Goal: Task Accomplishment & Management: Complete application form

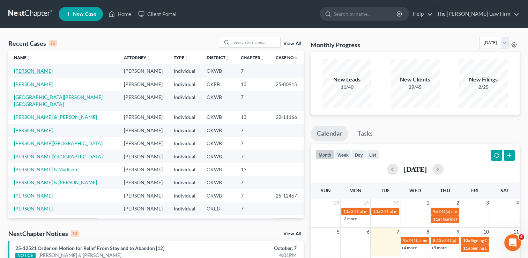
click at [38, 70] on link "[PERSON_NAME]" at bounding box center [33, 71] width 39 height 6
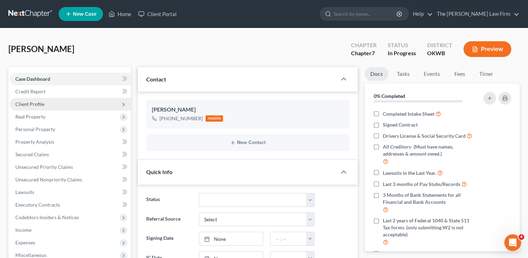
click at [47, 103] on span "Client Profile" at bounding box center [70, 104] width 121 height 13
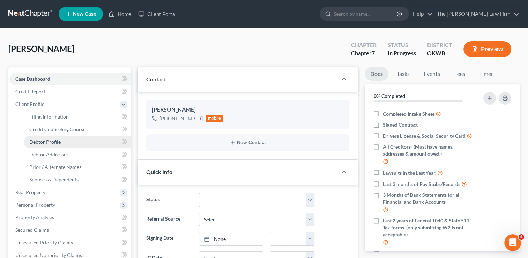
click at [53, 142] on span "Debtor Profile" at bounding box center [44, 142] width 31 height 6
select select "0"
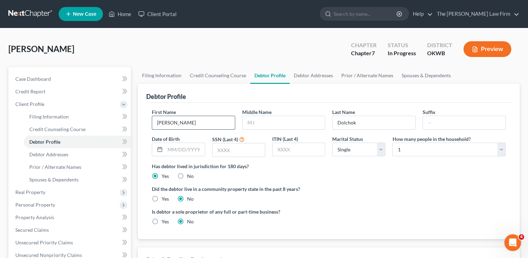
click at [200, 123] on input "[PERSON_NAME]" at bounding box center [193, 122] width 82 height 13
type input "[PERSON_NAME]"
click at [271, 123] on input "text" at bounding box center [284, 122] width 82 height 13
type input "[PERSON_NAME]"
click at [178, 149] on input "text" at bounding box center [184, 149] width 39 height 13
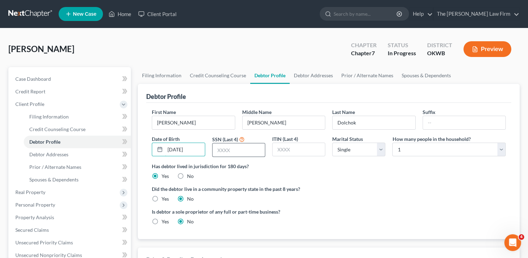
type input "[DATE]"
click at [237, 150] on input "text" at bounding box center [238, 149] width 52 height 13
type input "6142"
click at [324, 181] on ng-include "First Name [PERSON_NAME] Middle Name [PERSON_NAME] Last Name [PERSON_NAME] Date…" at bounding box center [329, 169] width 354 height 122
click at [52, 156] on span "Debtor Addresses" at bounding box center [48, 154] width 39 height 6
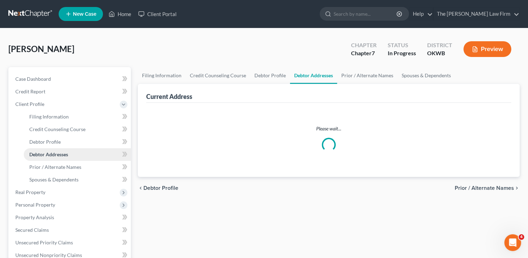
select select "0"
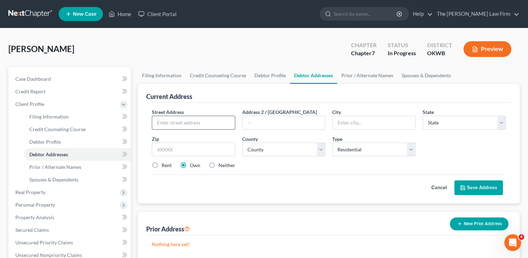
drag, startPoint x: 182, startPoint y: 121, endPoint x: 194, endPoint y: 115, distance: 13.6
click at [182, 121] on input "text" at bounding box center [193, 122] width 82 height 13
type input "[STREET_ADDRESS]"
click at [204, 148] on input "text" at bounding box center [193, 149] width 83 height 14
type input "74801"
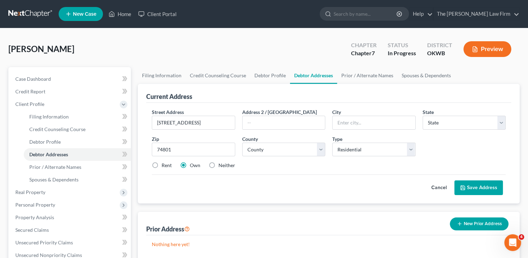
click at [344, 171] on div "Street Address * [STREET_ADDRESS] Address 2 / [GEOGRAPHIC_DATA] * State * State…" at bounding box center [328, 141] width 361 height 66
type input "Shawnee"
select select "37"
click at [319, 151] on select "County [GEOGRAPHIC_DATA] [GEOGRAPHIC_DATA] [GEOGRAPHIC_DATA] [GEOGRAPHIC_DATA] …" at bounding box center [283, 149] width 83 height 14
select select "62"
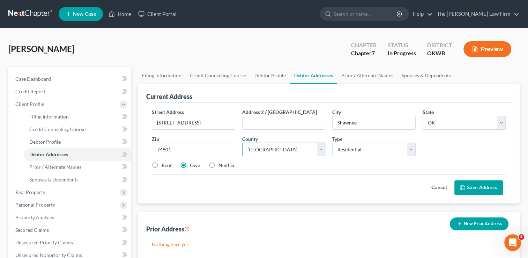
click at [242, 142] on select "County [GEOGRAPHIC_DATA] [GEOGRAPHIC_DATA] [GEOGRAPHIC_DATA] [GEOGRAPHIC_DATA] …" at bounding box center [283, 149] width 83 height 14
click at [276, 173] on div "Street Address * [STREET_ADDRESS] Address 2 / [GEOGRAPHIC_DATA] * Shawnee State…" at bounding box center [328, 141] width 361 height 66
click at [473, 184] on button "Save Address" at bounding box center [478, 187] width 49 height 15
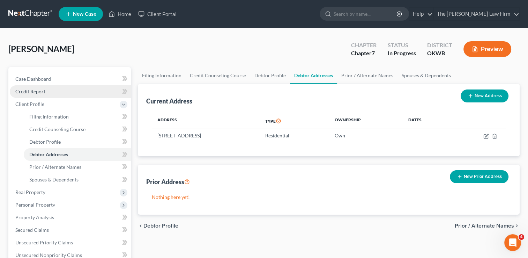
click at [35, 91] on span "Credit Report" at bounding box center [30, 91] width 30 height 6
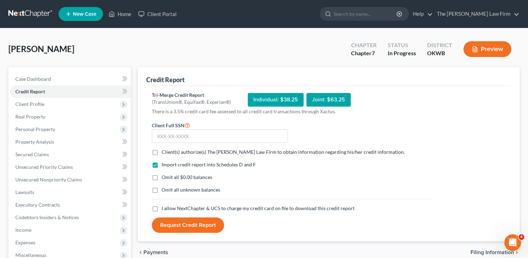
click at [162, 150] on label "Client(s) authorize(s) The [PERSON_NAME] Law Firm to obtain information regardi…" at bounding box center [283, 151] width 243 height 7
click at [164, 150] on input "Client(s) authorize(s) The [PERSON_NAME] Law Firm to obtain information regardi…" at bounding box center [166, 150] width 5 height 5
checkbox input "true"
drag, startPoint x: 153, startPoint y: 179, endPoint x: 158, endPoint y: 180, distance: 5.2
click at [162, 178] on label "Omit all $0.00 balances" at bounding box center [187, 176] width 51 height 7
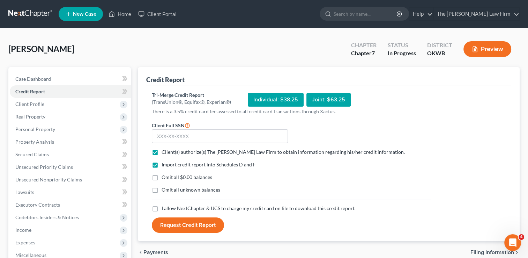
click at [164, 178] on input "Omit all $0.00 balances" at bounding box center [166, 175] width 5 height 5
checkbox input "true"
click at [162, 189] on label "Omit all unknown balances" at bounding box center [191, 189] width 59 height 7
click at [164, 189] on input "Omit all unknown balances" at bounding box center [166, 188] width 5 height 5
checkbox input "true"
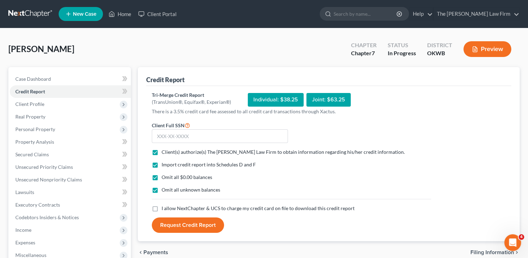
click at [162, 207] on label "I allow NextChapter & UCS to charge my credit card on file to download this cre…" at bounding box center [258, 207] width 193 height 7
click at [164, 207] on input "I allow NextChapter & UCS to charge my credit card on file to download this cre…" at bounding box center [166, 206] width 5 height 5
checkbox input "true"
click at [162, 188] on label "Omit all unknown balances" at bounding box center [191, 189] width 59 height 7
click at [164, 188] on input "Omit all unknown balances" at bounding box center [166, 188] width 5 height 5
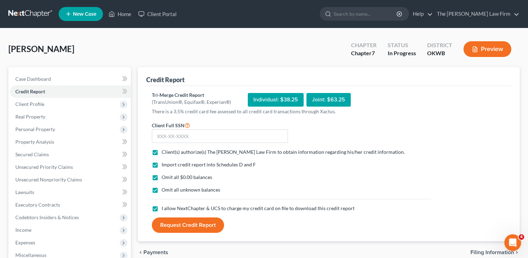
checkbox input "false"
click at [162, 177] on label "Omit all $0.00 balances" at bounding box center [187, 176] width 51 height 7
click at [164, 177] on input "Omit all $0.00 balances" at bounding box center [166, 175] width 5 height 5
click at [162, 175] on label "Omit all $0.00 balances" at bounding box center [187, 176] width 51 height 7
click at [164, 175] on input "Omit all $0.00 balances" at bounding box center [166, 175] width 5 height 5
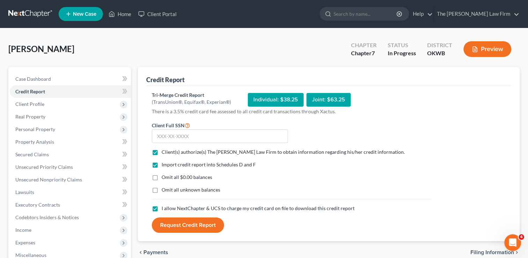
checkbox input "true"
click at [234, 136] on input "text" at bounding box center [220, 136] width 136 height 14
type input "441-46-6142"
click at [197, 220] on button "Request Credit Report" at bounding box center [188, 224] width 72 height 15
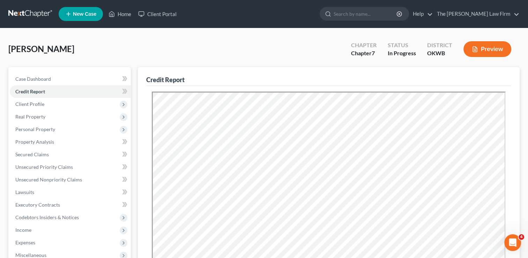
click at [192, 50] on div "[PERSON_NAME] Upgraded Chapter Chapter 7 Status In Progress District OKWB Previ…" at bounding box center [263, 52] width 511 height 30
click at [30, 154] on span "Secured Claims" at bounding box center [31, 154] width 33 height 6
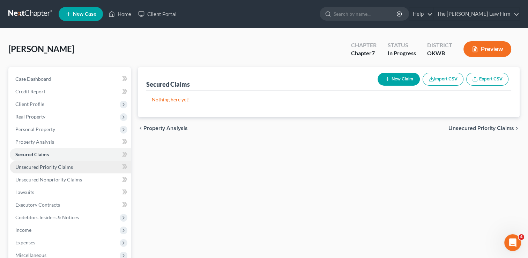
click at [45, 167] on span "Unsecured Priority Claims" at bounding box center [44, 167] width 58 height 6
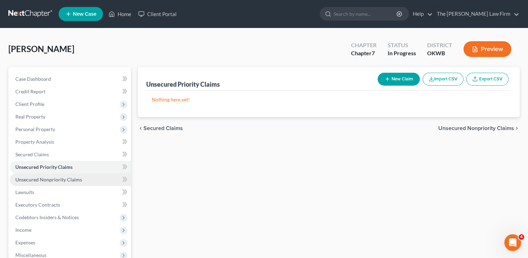
click at [45, 179] on span "Unsecured Nonpriority Claims" at bounding box center [48, 179] width 67 height 6
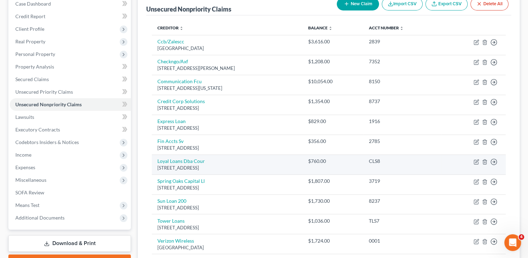
scroll to position [60, 0]
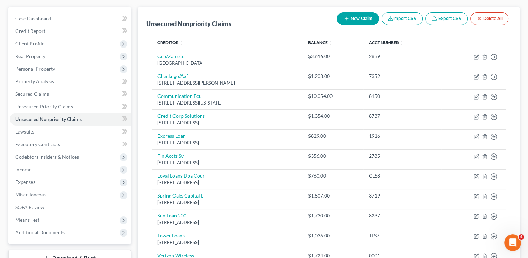
click at [357, 17] on button "New Claim" at bounding box center [358, 18] width 42 height 13
select select "0"
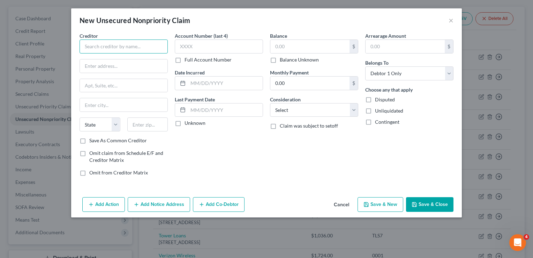
click at [104, 46] on input "text" at bounding box center [124, 46] width 88 height 14
type input "World Acceptance"
type input "[STREET_ADDRESS][PERSON_NAME]"
type input "Shawnee"
select select "37"
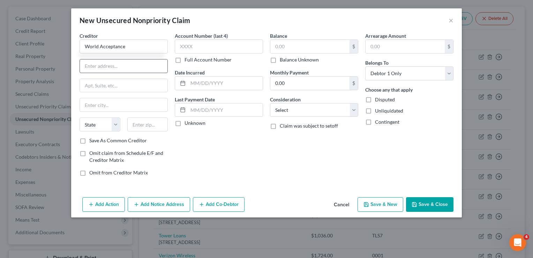
type input "74804"
click at [131, 45] on input "World Acceptance" at bounding box center [124, 46] width 88 height 14
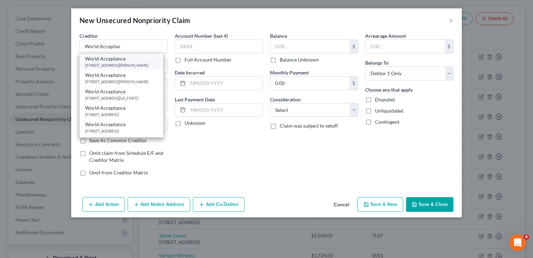
click at [103, 64] on div "[STREET_ADDRESS][PERSON_NAME]" at bounding box center [121, 65] width 73 height 6
type input "World Acceptance"
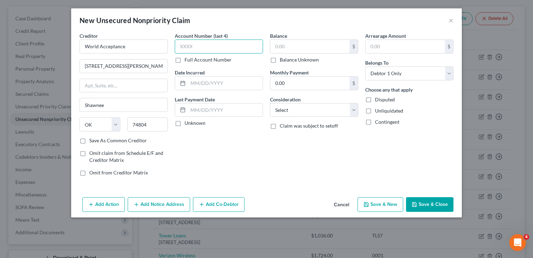
click at [207, 47] on input "text" at bounding box center [219, 46] width 88 height 14
type input "4401"
click at [296, 47] on input "text" at bounding box center [309, 46] width 79 height 13
click at [423, 201] on button "Save & Close" at bounding box center [429, 204] width 47 height 15
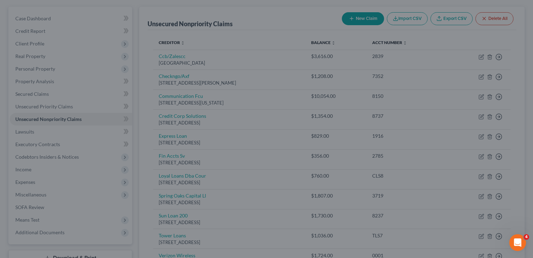
type input "1,500.00"
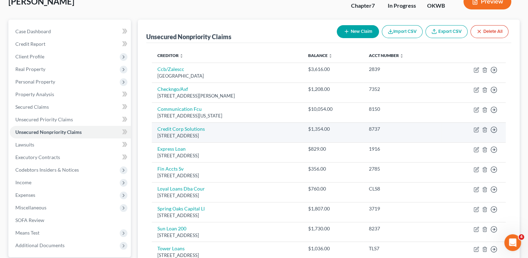
scroll to position [45, 0]
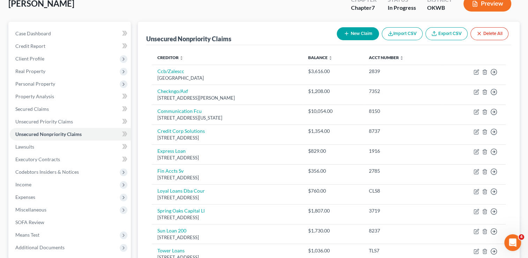
click at [359, 34] on button "New Claim" at bounding box center [358, 33] width 42 height 13
select select "0"
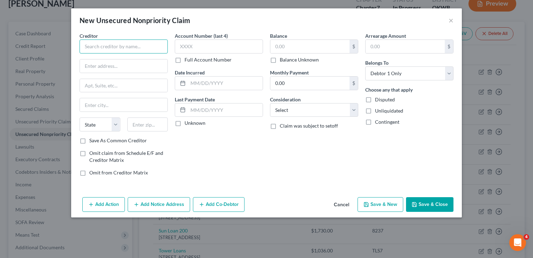
click at [128, 47] on input "text" at bounding box center [124, 46] width 88 height 14
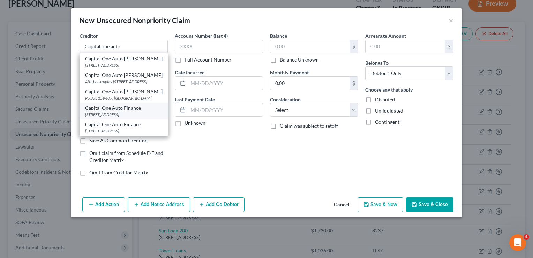
click at [119, 117] on div "[STREET_ADDRESS]" at bounding box center [123, 114] width 77 height 6
type input "Capital One Auto Finance"
type input "[STREET_ADDRESS]"
type input "Plano"
select select "45"
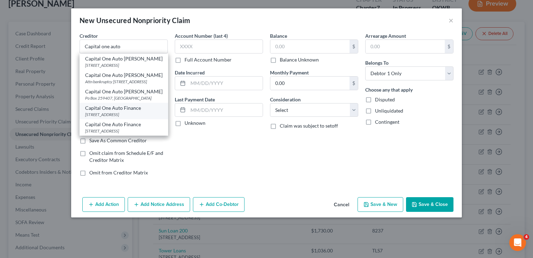
type input "75093"
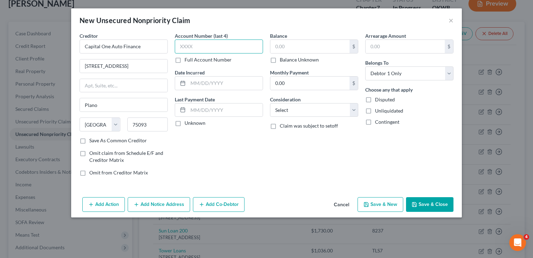
click at [211, 48] on input "text" at bounding box center [219, 46] width 88 height 14
type input "1001"
click at [289, 46] on input "text" at bounding box center [309, 46] width 79 height 13
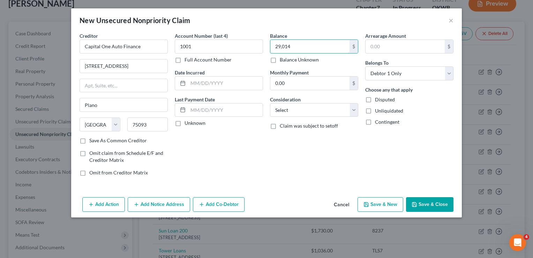
type input "29,014"
click at [347, 202] on button "Cancel" at bounding box center [341, 204] width 27 height 14
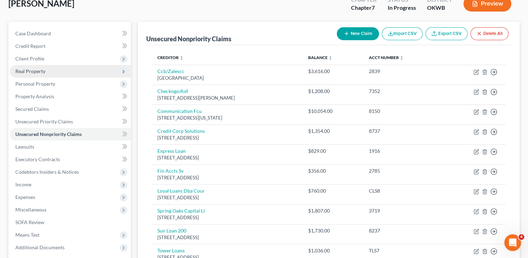
click at [40, 73] on span "Real Property" at bounding box center [30, 71] width 30 height 6
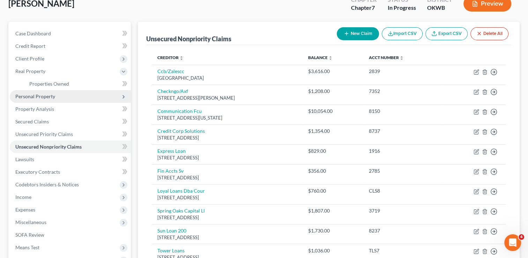
click at [41, 95] on span "Personal Property" at bounding box center [35, 96] width 40 height 6
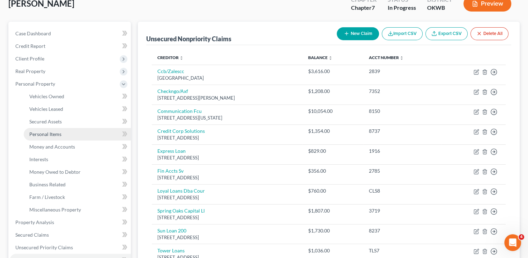
click at [44, 132] on span "Personal Items" at bounding box center [45, 134] width 32 height 6
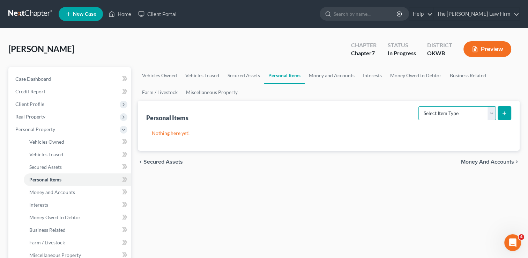
drag, startPoint x: 482, startPoint y: 113, endPoint x: 477, endPoint y: 118, distance: 6.4
click at [481, 112] on select "Select Item Type Clothing Collectibles Of Value Electronics Firearms Household …" at bounding box center [456, 113] width 77 height 14
select select "clothing"
click at [419, 106] on select "Select Item Type Clothing Collectibles Of Value Electronics Firearms Household …" at bounding box center [456, 113] width 77 height 14
click at [504, 113] on icon "submit" at bounding box center [504, 113] width 6 height 6
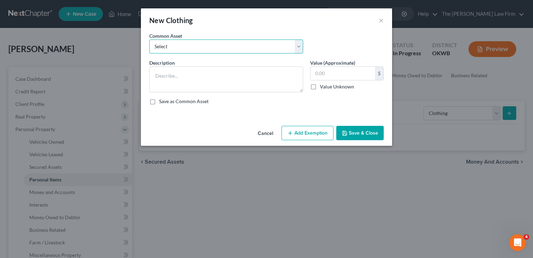
drag, startPoint x: 202, startPoint y: 44, endPoint x: 209, endPoint y: 52, distance: 10.1
click at [202, 44] on select "Select clothing and shoes clothing and shoes clothing and shoes clothing and sh…" at bounding box center [226, 46] width 154 height 14
select select "4"
click at [149, 39] on select "Select clothing and shoes clothing and shoes clothing and shoes clothing and sh…" at bounding box center [226, 46] width 154 height 14
type textarea "clothing and shoes100"
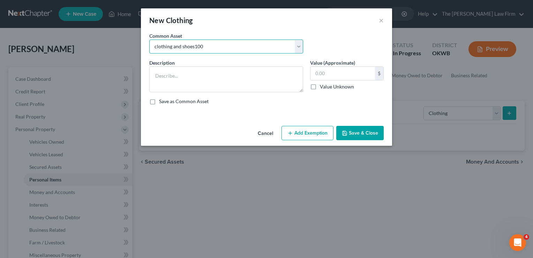
type input "100.00"
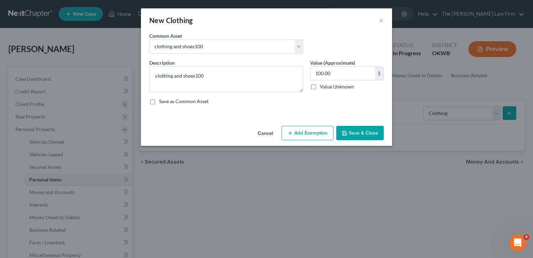
click at [304, 133] on button "Add Exemption" at bounding box center [308, 133] width 52 height 15
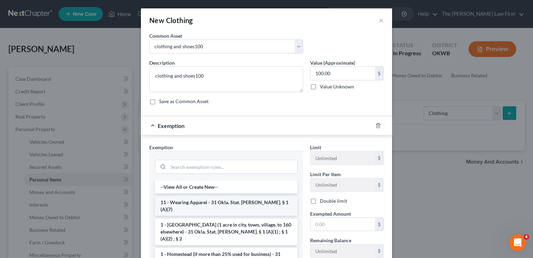
click at [190, 197] on li "11 - Wearing Apparel - 31 Okla. Stat. [PERSON_NAME]. § 1 (A)(7)" at bounding box center [226, 206] width 143 height 20
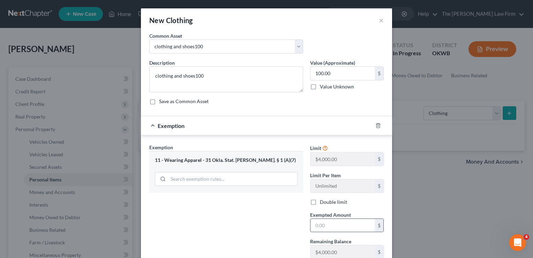
click at [329, 225] on input "text" at bounding box center [343, 224] width 65 height 13
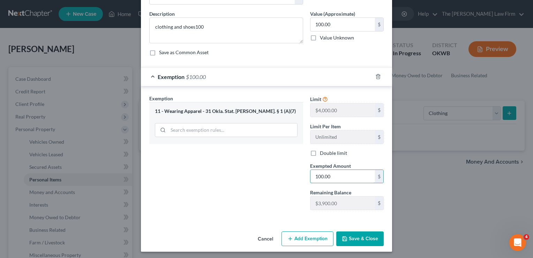
scroll to position [50, 0]
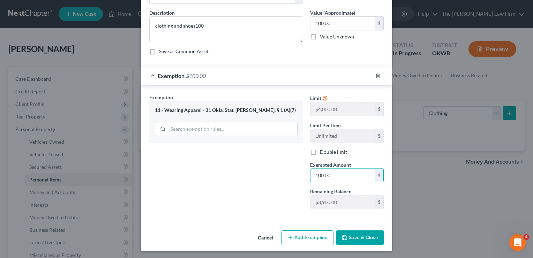
type input "100.00"
click at [354, 238] on button "Save & Close" at bounding box center [359, 237] width 47 height 15
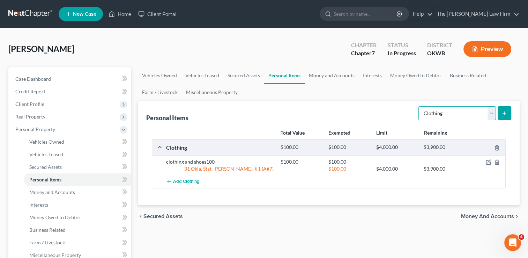
click at [458, 113] on select "Select Item Type Clothing Collectibles Of Value Electronics Firearms Household …" at bounding box center [456, 113] width 77 height 14
select select "electronics"
click at [419, 106] on select "Select Item Type Clothing Collectibles Of Value Electronics Firearms Household …" at bounding box center [456, 113] width 77 height 14
click at [502, 115] on icon "submit" at bounding box center [504, 113] width 6 height 6
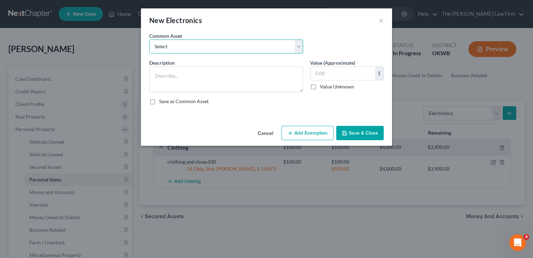
click at [219, 47] on select "Select TVs, computer, phones TVs, laptop, phones, games 2 TVs, PS4" at bounding box center [226, 46] width 154 height 14
select select "0"
click at [149, 39] on select "Select TVs, computer, phones TVs, laptop, phones, games 2 TVs, PS4" at bounding box center [226, 46] width 154 height 14
type textarea "TVs, computer, phones"
type input "900.00"
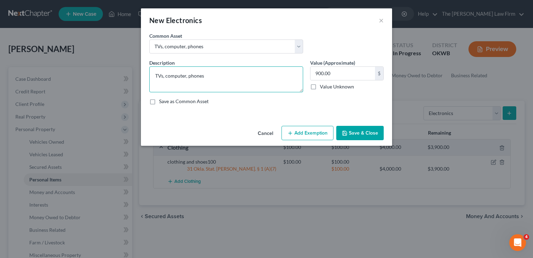
click at [174, 74] on textarea "TVs, computer, phones" at bounding box center [226, 79] width 154 height 26
type textarea "TVs,, phones"
click at [336, 71] on input "900.00" at bounding box center [343, 73] width 65 height 13
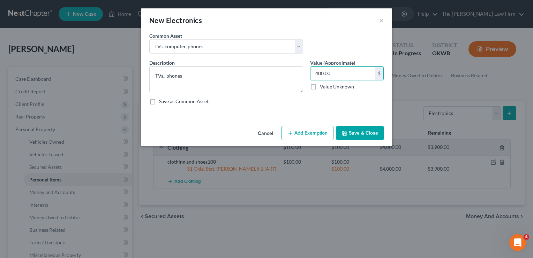
type input "400.00"
click at [306, 132] on button "Add Exemption" at bounding box center [308, 133] width 52 height 15
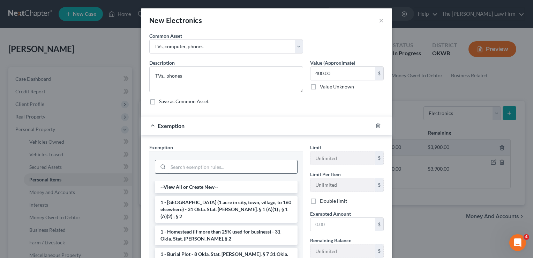
click at [217, 166] on input "search" at bounding box center [232, 166] width 129 height 13
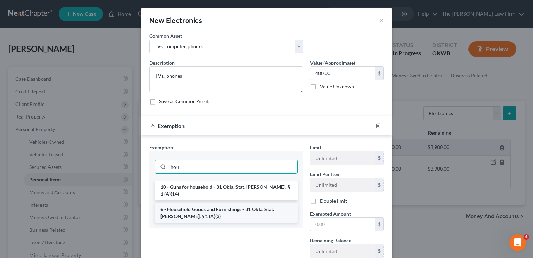
type input "hou"
click at [184, 204] on li "6 - Household Goods and Furnishings - 31 Okla. Stat. [PERSON_NAME]. § 1 (A)(3)" at bounding box center [226, 213] width 143 height 20
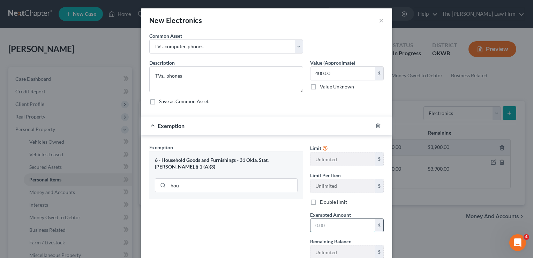
click at [333, 224] on input "text" at bounding box center [343, 224] width 65 height 13
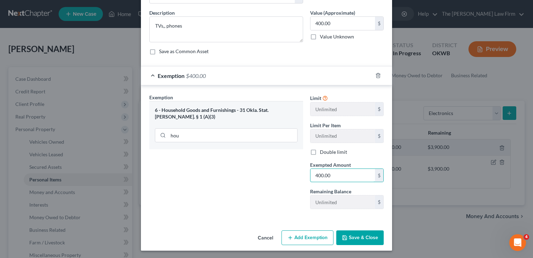
type input "400.00"
click at [358, 235] on button "Save & Close" at bounding box center [359, 237] width 47 height 15
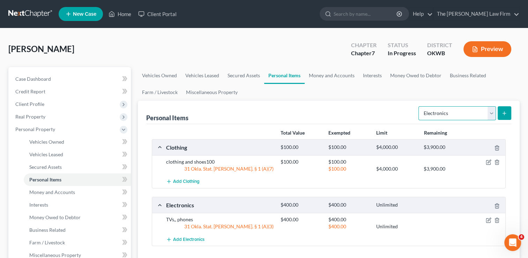
drag, startPoint x: 492, startPoint y: 112, endPoint x: 485, endPoint y: 120, distance: 10.6
click at [492, 112] on select "Select Item Type Clothing Collectibles Of Value Electronics Firearms Household …" at bounding box center [456, 113] width 77 height 14
select select "household_goods"
click at [419, 106] on select "Select Item Type Clothing Collectibles Of Value Electronics Firearms Household …" at bounding box center [456, 113] width 77 height 14
click at [503, 112] on icon "submit" at bounding box center [504, 113] width 6 height 6
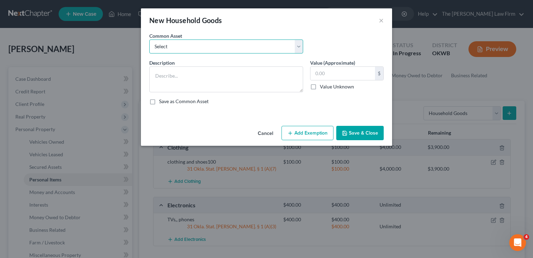
click at [207, 47] on select "Select furniture, household goods, appliances furniture, household goods, appli…" at bounding box center [226, 46] width 154 height 14
select select "0"
click at [149, 39] on select "Select furniture, household goods, appliances furniture, household goods, appli…" at bounding box center [226, 46] width 154 height 14
type textarea "furniture, household goods, appliances"
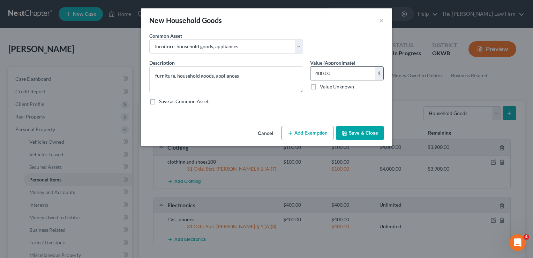
click at [336, 72] on input "400.00" at bounding box center [343, 73] width 65 height 13
type input "650.00"
click at [309, 134] on button "Add Exemption" at bounding box center [308, 133] width 52 height 15
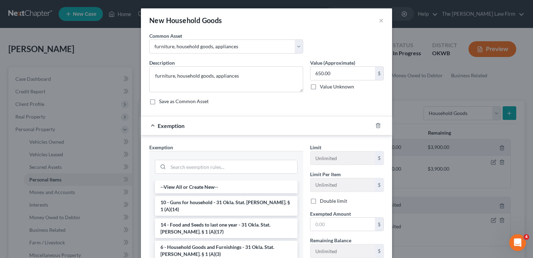
drag, startPoint x: 202, startPoint y: 241, endPoint x: 206, endPoint y: 239, distance: 4.1
click at [202, 241] on li "6 - Household Goods and Furnishings - 31 Okla. Stat. [PERSON_NAME]. § 1 (A)(3)" at bounding box center [226, 250] width 143 height 20
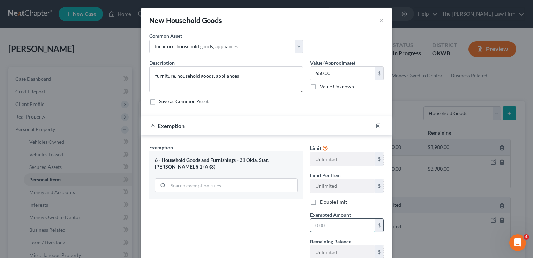
click at [342, 224] on input "text" at bounding box center [343, 224] width 65 height 13
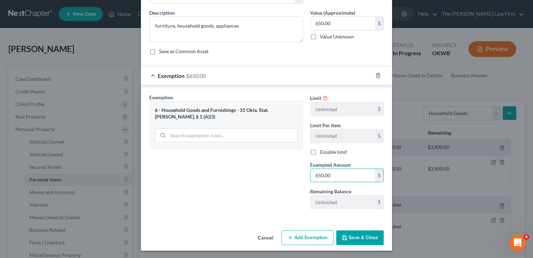
type input "650.00"
click at [356, 237] on button "Save & Close" at bounding box center [359, 237] width 47 height 15
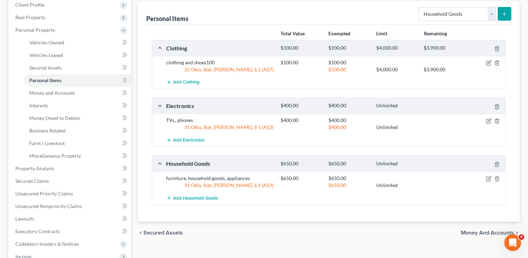
scroll to position [105, 0]
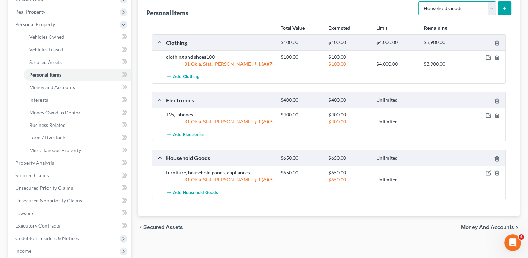
click at [490, 9] on select "Select Item Type Clothing Collectibles Of Value Electronics Firearms Household …" at bounding box center [456, 8] width 77 height 14
click at [339, 231] on div "chevron_left Secured Assets Money and Accounts chevron_right" at bounding box center [329, 227] width 382 height 22
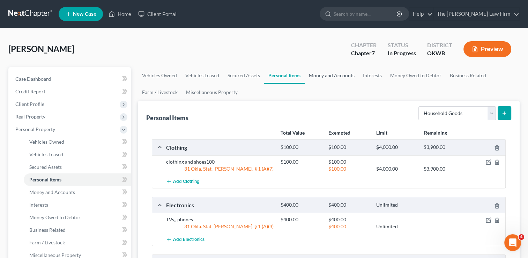
click at [334, 78] on link "Money and Accounts" at bounding box center [332, 75] width 54 height 17
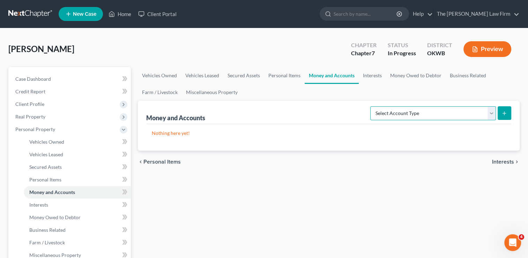
click at [416, 111] on select "Select Account Type Brokerage Cash on Hand Certificates of Deposit Checking Acc…" at bounding box center [433, 113] width 126 height 14
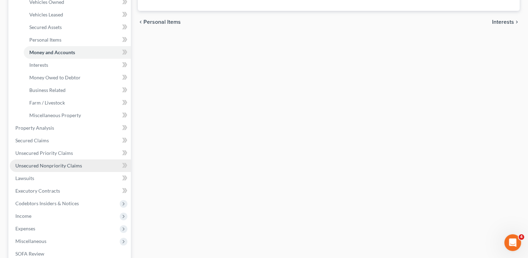
click at [38, 165] on span "Unsecured Nonpriority Claims" at bounding box center [48, 165] width 67 height 6
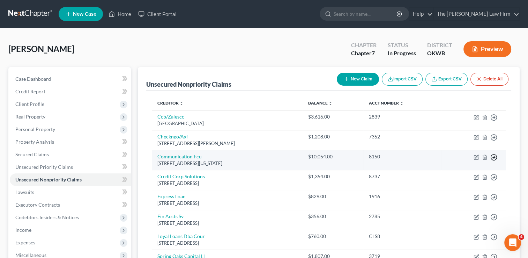
click at [493, 157] on line "button" at bounding box center [494, 157] width 2 height 0
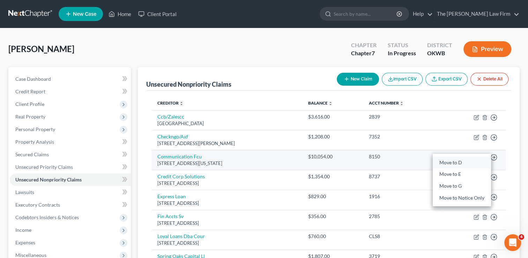
click at [439, 162] on link "Move to D" at bounding box center [462, 162] width 58 height 12
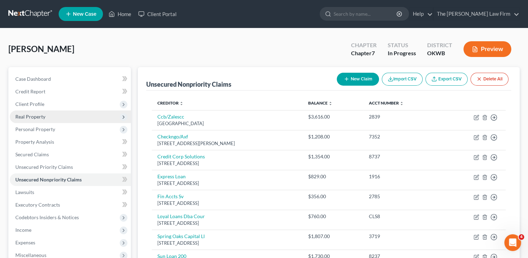
click at [50, 114] on span "Real Property" at bounding box center [70, 116] width 121 height 13
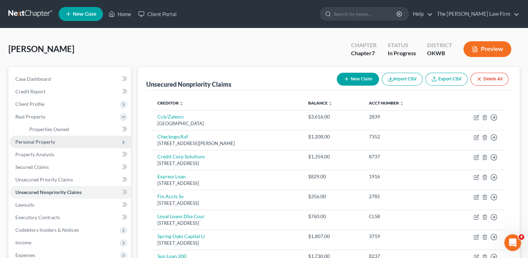
click at [38, 143] on span "Personal Property" at bounding box center [35, 142] width 40 height 6
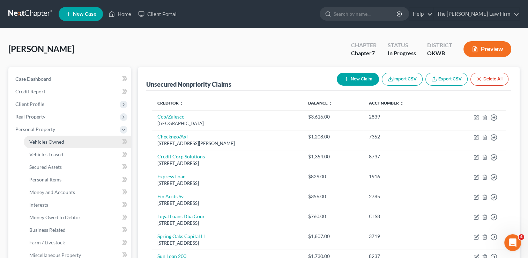
click at [63, 141] on span "Vehicles Owned" at bounding box center [46, 142] width 35 height 6
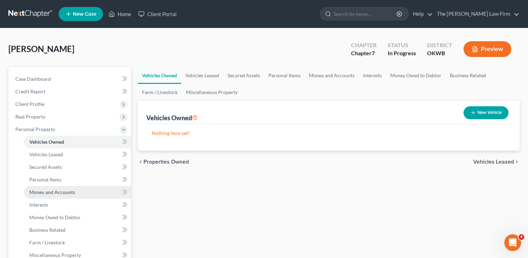
click at [58, 191] on span "Money and Accounts" at bounding box center [52, 192] width 46 height 6
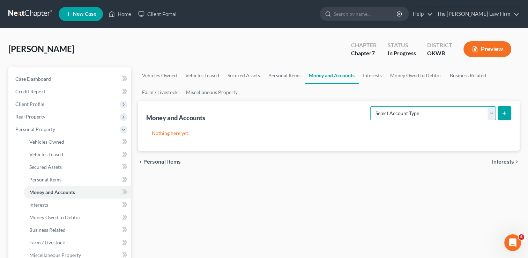
drag, startPoint x: 413, startPoint y: 115, endPoint x: 414, endPoint y: 119, distance: 3.6
click at [413, 115] on select "Select Account Type Brokerage Cash on Hand Certificates of Deposit Checking Acc…" at bounding box center [433, 113] width 126 height 14
select select "savings"
click at [372, 106] on select "Select Account Type Brokerage Cash on Hand Certificates of Deposit Checking Acc…" at bounding box center [433, 113] width 126 height 14
click at [504, 112] on icon "submit" at bounding box center [504, 113] width 6 height 6
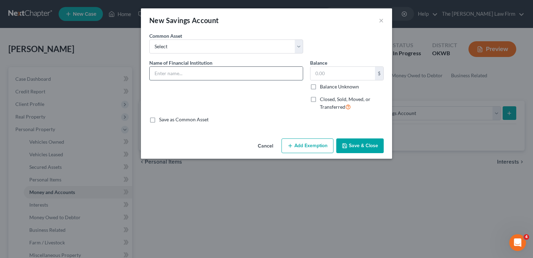
click at [186, 76] on input "text" at bounding box center [226, 73] width 153 height 13
type input "CFCU (548)"
click at [344, 70] on input "text" at bounding box center [343, 73] width 65 height 13
drag, startPoint x: 331, startPoint y: 70, endPoint x: 303, endPoint y: 74, distance: 28.8
click at [303, 74] on div "Name of Financial Institution * CFCU (548) Balance 10.17 $ Balance Unknown Bala…" at bounding box center [266, 87] width 241 height 57
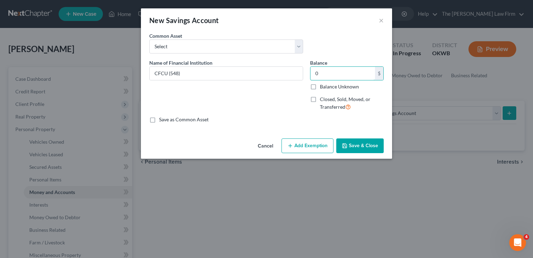
type input "0"
click at [308, 144] on button "Add Exemption" at bounding box center [308, 145] width 52 height 15
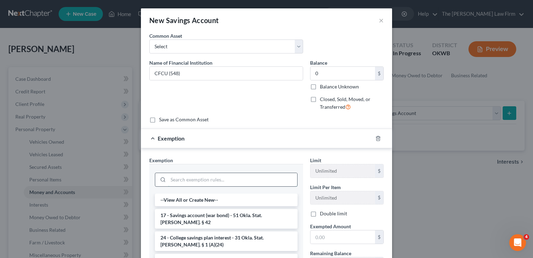
click at [205, 176] on input "search" at bounding box center [232, 179] width 129 height 13
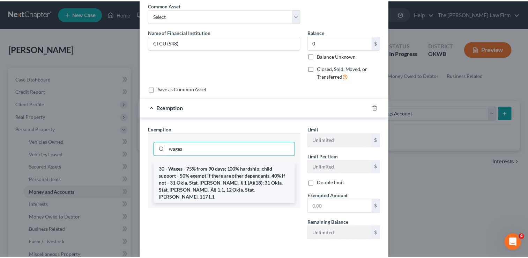
scroll to position [61, 0]
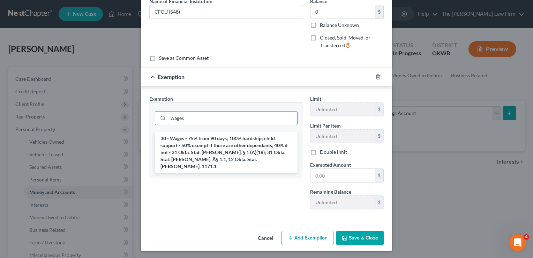
type input "wages"
click at [193, 127] on div "wages" at bounding box center [226, 117] width 154 height 30
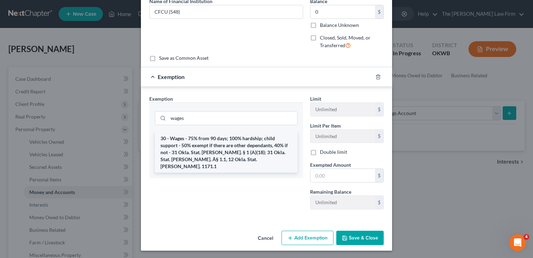
click at [197, 138] on li "30 - Wages - 75% from 90 days; 100% hardship; child support - 50% exempt if the…" at bounding box center [226, 152] width 143 height 40
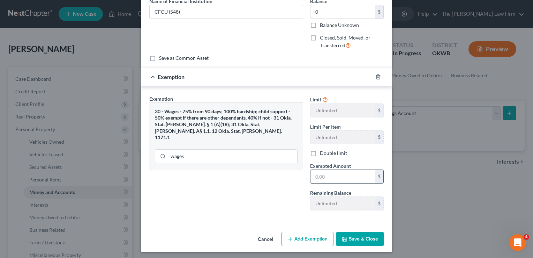
click at [326, 178] on input "text" at bounding box center [343, 176] width 65 height 13
type input "50.00"
click at [360, 240] on button "Save & Close" at bounding box center [359, 238] width 47 height 15
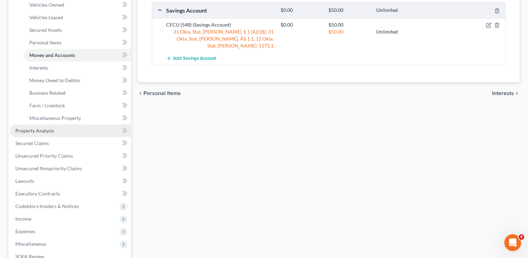
scroll to position [140, 0]
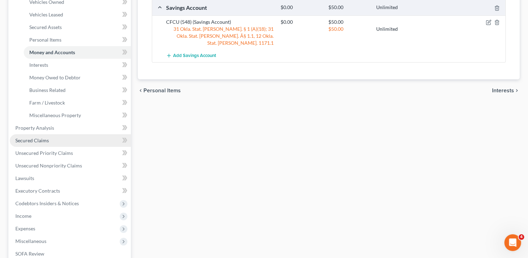
click at [62, 141] on link "Secured Claims" at bounding box center [70, 140] width 121 height 13
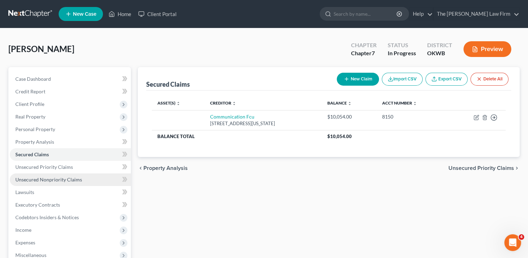
click at [67, 175] on link "Unsecured Nonpriority Claims" at bounding box center [70, 179] width 121 height 13
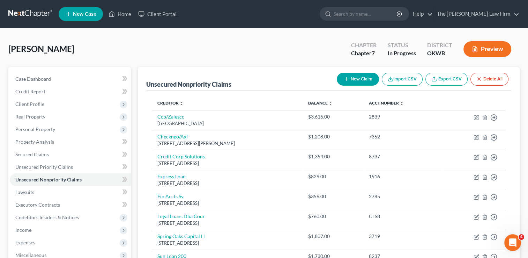
click at [357, 78] on button "New Claim" at bounding box center [358, 79] width 42 height 13
select select "0"
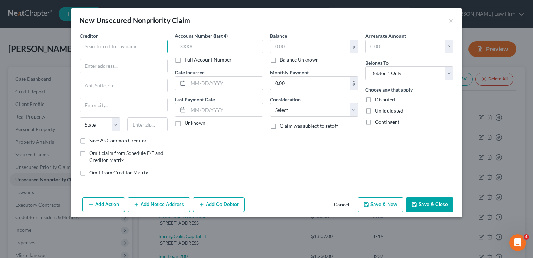
click at [147, 47] on input "text" at bounding box center [124, 46] width 88 height 14
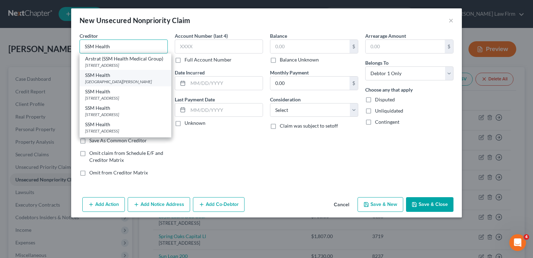
type input "SSM Health"
click at [116, 84] on div "[GEOGRAPHIC_DATA][PERSON_NAME]" at bounding box center [125, 82] width 81 height 6
type input "[GEOGRAPHIC_DATA][PERSON_NAME]"
type input "PO Box 776323"
type input "[GEOGRAPHIC_DATA]"
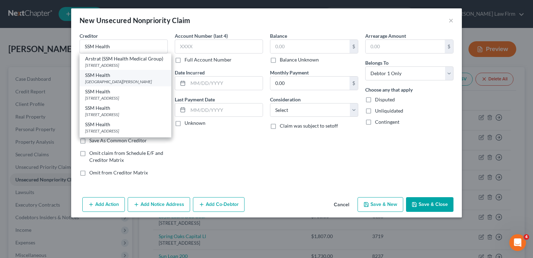
select select "14"
type input "60677"
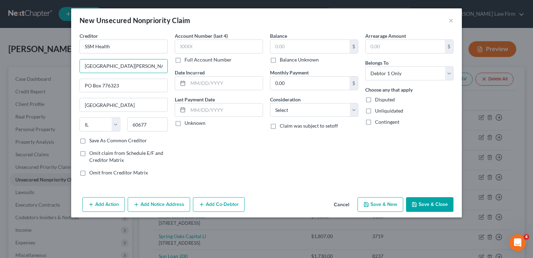
drag, startPoint x: 139, startPoint y: 65, endPoint x: 81, endPoint y: 73, distance: 58.5
click at [75, 68] on div "Creditor * SSM Health [GEOGRAPHIC_DATA][PERSON_NAME] [GEOGRAPHIC_DATA][US_STATE…" at bounding box center [266, 113] width 391 height 162
drag, startPoint x: 125, startPoint y: 85, endPoint x: 82, endPoint y: 86, distance: 42.9
click at [80, 85] on input "PO Box 776323" at bounding box center [124, 85] width 88 height 13
click at [111, 67] on input "text" at bounding box center [124, 65] width 88 height 13
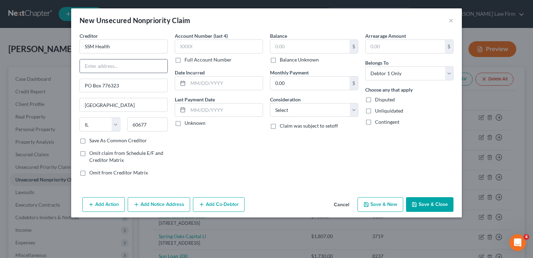
paste input "PO Box 776323"
type input "PO Box 776323"
drag, startPoint x: 244, startPoint y: 154, endPoint x: 167, endPoint y: 119, distance: 84.2
click at [243, 152] on div "Account Number (last 4) Full Account Number Date Incurred Last Payment Date Unk…" at bounding box center [218, 106] width 95 height 149
drag, startPoint x: 133, startPoint y: 84, endPoint x: 76, endPoint y: 83, distance: 56.2
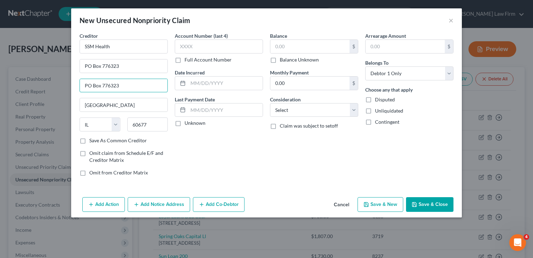
click at [79, 82] on div "Creditor * SSM Health [GEOGRAPHIC_DATA][US_STATE] CA CO [GEOGRAPHIC_DATA] DE DC…" at bounding box center [123, 106] width 95 height 149
click at [89, 141] on label "Save As Common Creditor" at bounding box center [118, 140] width 58 height 7
click at [92, 141] on input "Save As Common Creditor" at bounding box center [94, 139] width 5 height 5
checkbox input "true"
click at [280, 60] on label "Balance Unknown" at bounding box center [299, 59] width 39 height 7
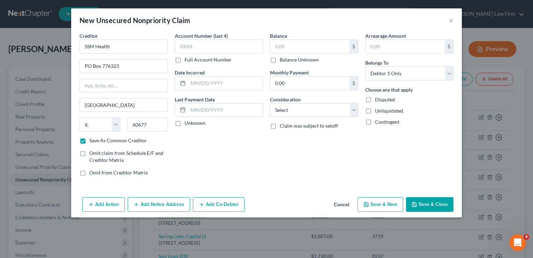
click at [283, 60] on input "Balance Unknown" at bounding box center [285, 58] width 5 height 5
checkbox input "true"
type input "0.00"
click at [280, 60] on label "Balance Unknown" at bounding box center [299, 59] width 39 height 7
click at [283, 60] on input "Balance Unknown" at bounding box center [285, 58] width 5 height 5
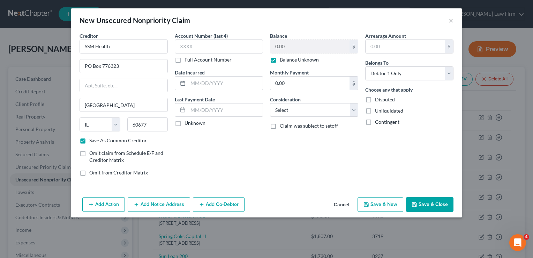
checkbox input "false"
click at [296, 44] on input "0.00" at bounding box center [309, 46] width 79 height 13
type input "125.00"
click at [427, 204] on button "Save & Close" at bounding box center [429, 204] width 47 height 15
checkbox input "false"
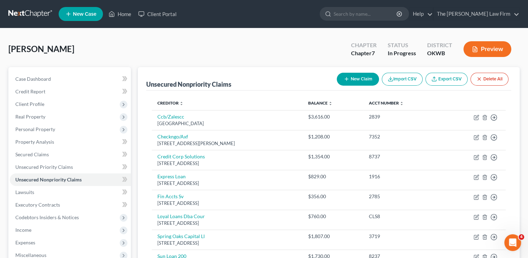
click at [338, 80] on button "New Claim" at bounding box center [358, 79] width 42 height 13
select select "0"
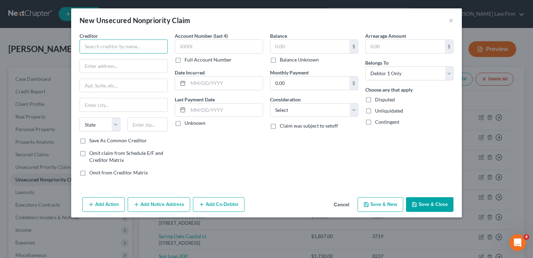
click at [144, 47] on input "text" at bounding box center [124, 46] width 88 height 14
type input "RFGI"
type input "PO Box 8"
drag, startPoint x: 259, startPoint y: 143, endPoint x: 205, endPoint y: 137, distance: 54.0
click at [258, 143] on div "Account Number (last 4) Full Account Number Date Incurred Last Payment Date Unk…" at bounding box center [218, 106] width 95 height 149
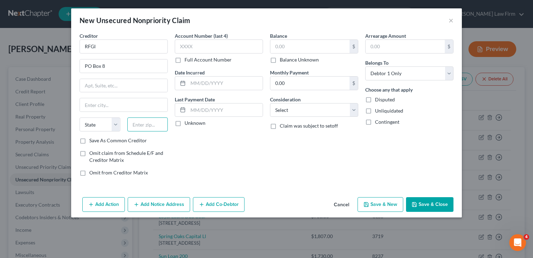
click at [155, 124] on input "text" at bounding box center [147, 124] width 41 height 14
type input "60178"
click at [227, 149] on div "Account Number (last 4) Full Account Number Date Incurred Last Payment Date Unk…" at bounding box center [218, 106] width 95 height 149
type input "Sycamore"
select select "14"
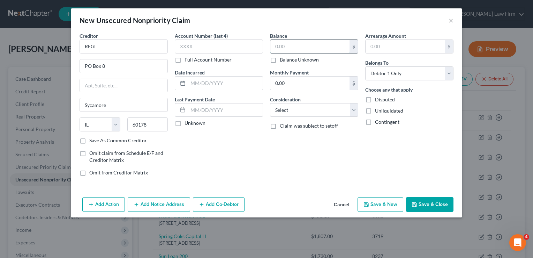
click at [291, 46] on input "text" at bounding box center [309, 46] width 79 height 13
type input "122.78"
click at [428, 202] on button "Save & Close" at bounding box center [429, 204] width 47 height 15
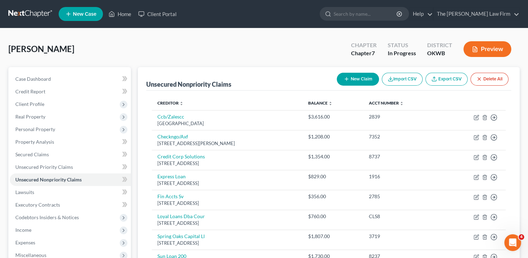
click at [353, 79] on button "New Claim" at bounding box center [358, 79] width 42 height 13
select select "0"
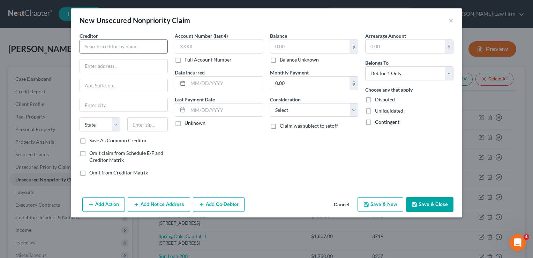
drag, startPoint x: 109, startPoint y: 32, endPoint x: 110, endPoint y: 40, distance: 7.4
click at [109, 34] on div "Creditor *" at bounding box center [124, 42] width 88 height 21
click at [111, 45] on input "text" at bounding box center [124, 46] width 88 height 14
type input "Courtesy Loans"
type input "[STREET_ADDRESS]"
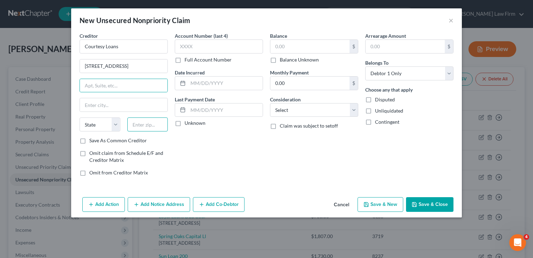
click at [143, 125] on input "text" at bounding box center [147, 124] width 41 height 14
type input "74801"
click at [298, 48] on input "text" at bounding box center [309, 46] width 79 height 13
type input "Shawnee"
select select "37"
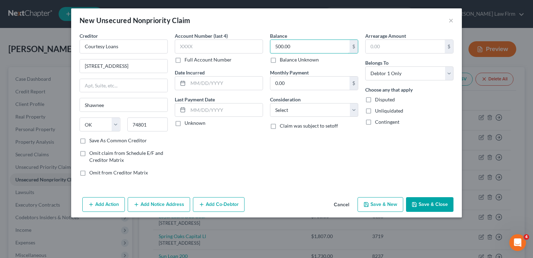
type input "500.00"
click at [424, 201] on button "Save & Close" at bounding box center [429, 204] width 47 height 15
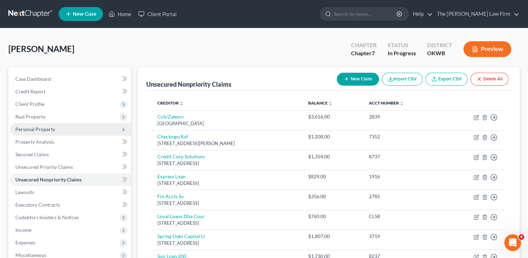
click at [38, 126] on span "Personal Property" at bounding box center [35, 129] width 40 height 6
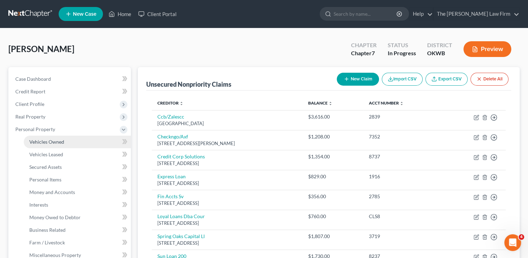
click at [61, 140] on span "Vehicles Owned" at bounding box center [46, 142] width 35 height 6
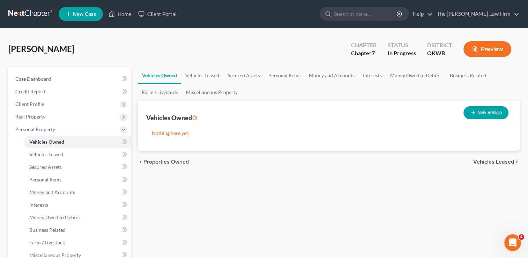
click at [484, 111] on button "New Vehicle" at bounding box center [485, 112] width 45 height 13
select select "0"
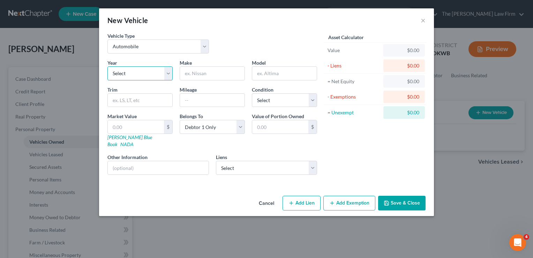
click at [168, 72] on select "Select 2026 2025 2024 2023 2022 2021 2020 2019 2018 2017 2016 2015 2014 2013 20…" at bounding box center [139, 73] width 65 height 14
select select "4"
click at [107, 66] on select "Select 2026 2025 2024 2023 2022 2021 2020 2019 2018 2017 2016 2015 2014 2013 20…" at bounding box center [139, 73] width 65 height 14
click at [203, 74] on input "text" at bounding box center [212, 73] width 65 height 13
type input "Nissan"
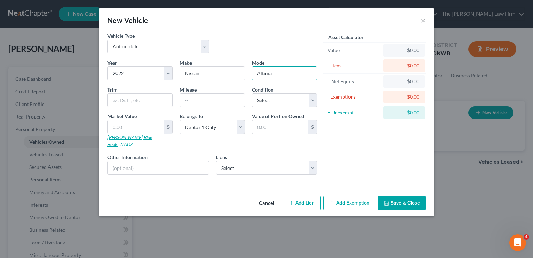
type input "Altima"
click at [127, 137] on link "[PERSON_NAME] Blue Book" at bounding box center [129, 140] width 45 height 13
click at [132, 126] on input "text" at bounding box center [136, 126] width 56 height 13
type input "2"
type input "2.00"
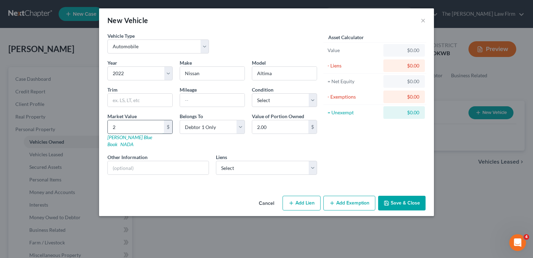
type input "20"
type input "20.00"
type input "205"
type input "205.00"
type input "2050"
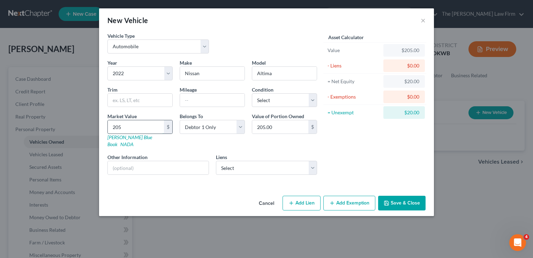
type input "2,050.00"
type input "2,0500"
type input "20,500.00"
type input "20,500"
click at [313, 161] on select "Select Communication Fcu - $10,054.00" at bounding box center [267, 168] width 102 height 14
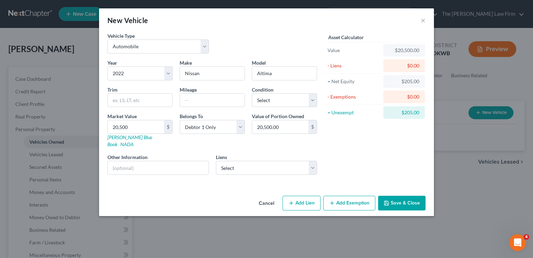
click at [342, 150] on div "Asset Calculator Value $20,500.00 - Liens $0.00 = Net Equity $205.00 - Exemptio…" at bounding box center [375, 106] width 109 height 148
click at [399, 197] on button "Save & Close" at bounding box center [401, 202] width 47 height 15
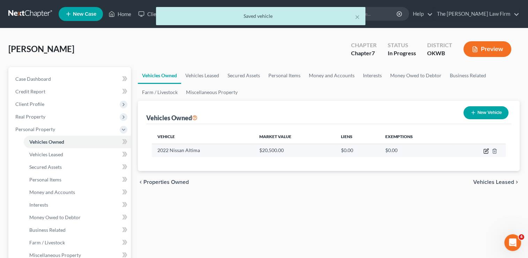
click at [484, 151] on icon "button" at bounding box center [486, 151] width 6 height 6
select select "0"
select select "4"
select select "0"
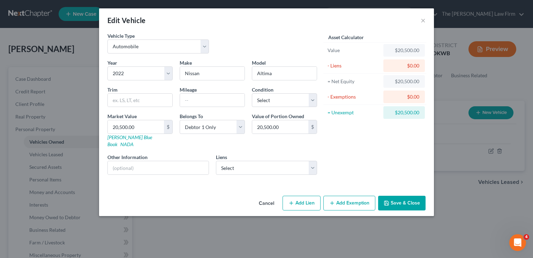
click at [349, 197] on button "Add Exemption" at bounding box center [349, 202] width 52 height 15
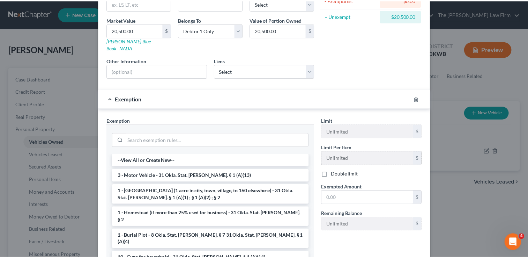
scroll to position [105, 0]
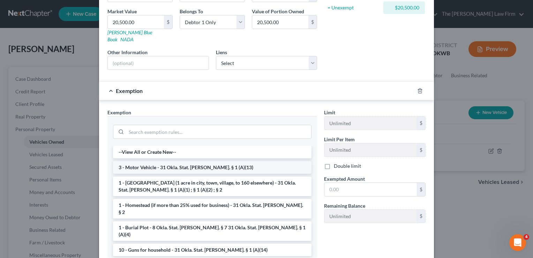
click at [160, 161] on li "3 - Motor Vehicle - 31 Okla. Stat. [PERSON_NAME]. § 1 (A)(13)" at bounding box center [212, 167] width 199 height 13
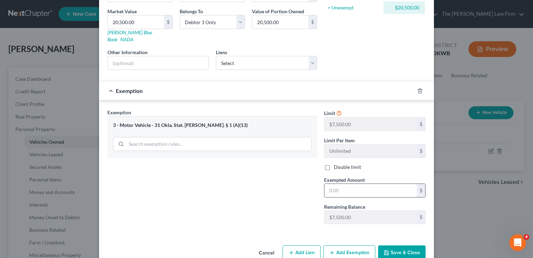
click at [351, 184] on input "text" at bounding box center [371, 190] width 92 height 13
type input "7,500"
click at [395, 245] on button "Save & Close" at bounding box center [401, 252] width 47 height 15
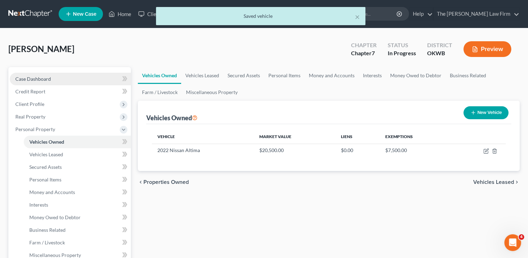
click at [32, 79] on span "Case Dashboard" at bounding box center [33, 79] width 36 height 6
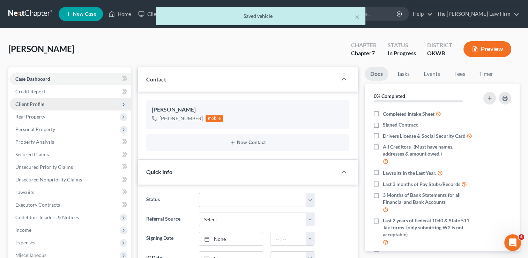
click at [36, 101] on span "Client Profile" at bounding box center [29, 104] width 29 height 6
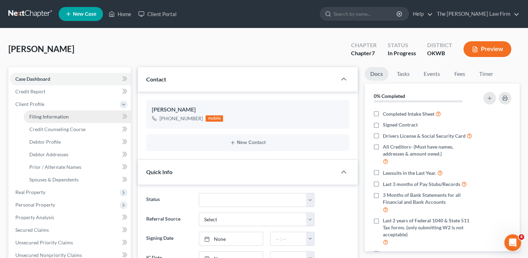
click at [63, 117] on span "Filing Information" at bounding box center [48, 116] width 39 height 6
select select "1"
select select "0"
select select "37"
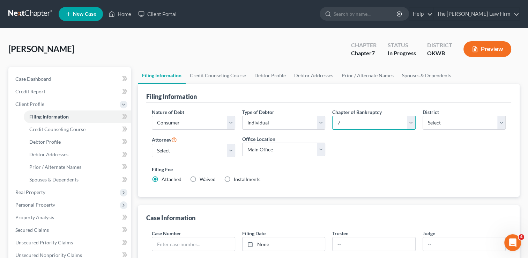
click at [376, 122] on select "Select 7 11 12 13" at bounding box center [373, 122] width 83 height 14
select select "3"
click at [332, 115] on select "Select 7 11 12 13" at bounding box center [373, 122] width 83 height 14
click at [357, 157] on div "Nature of Debt Select Business Consumer Other Nature of Business Select Clearin…" at bounding box center [328, 148] width 361 height 80
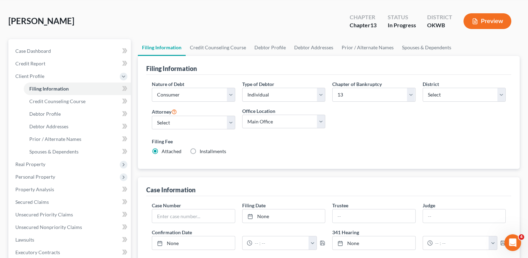
scroll to position [70, 0]
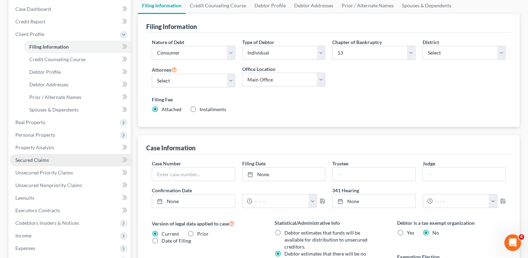
click at [42, 160] on span "Secured Claims" at bounding box center [31, 160] width 33 height 6
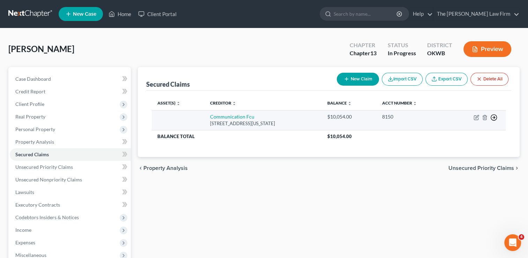
click at [493, 117] on icon "button" at bounding box center [493, 117] width 7 height 7
click at [462, 134] on link "Move to F" at bounding box center [462, 134] width 58 height 12
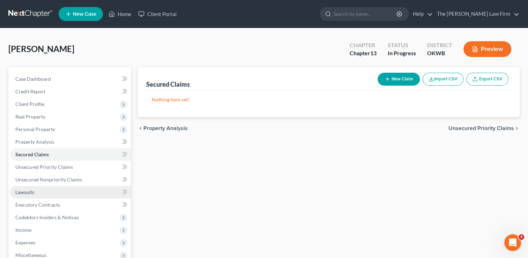
click at [27, 189] on span "Lawsuits" at bounding box center [24, 192] width 19 height 6
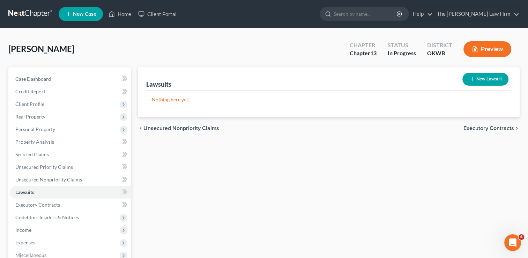
click at [486, 79] on button "New Lawsuit" at bounding box center [485, 79] width 46 height 13
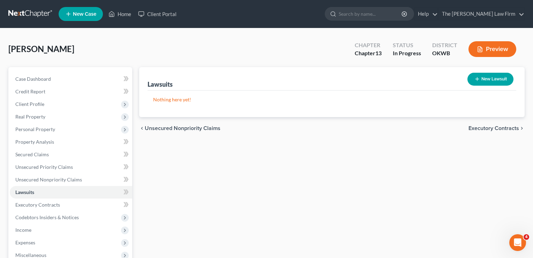
select select "0"
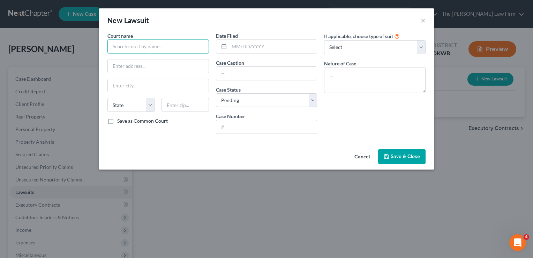
click at [172, 45] on input "text" at bounding box center [158, 46] width 102 height 14
click at [154, 50] on input "text" at bounding box center [158, 46] width 102 height 14
type input "C"
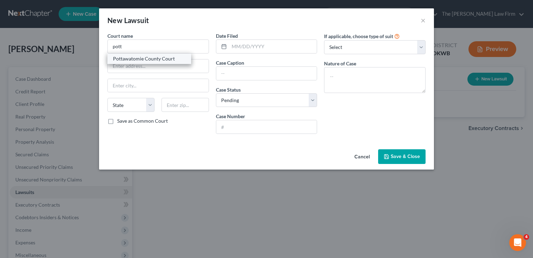
click at [149, 59] on div "Pottawatomie County Court" at bounding box center [149, 58] width 73 height 7
type input "Pottawatomie County Court"
type input "[STREET_ADDRESS]"
type input "Shawnee"
select select "37"
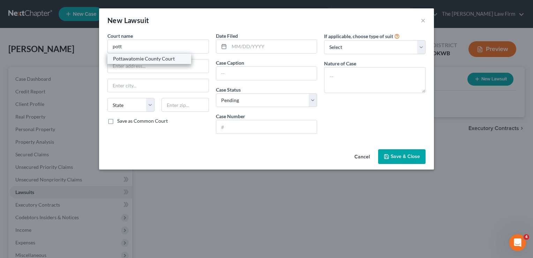
type input "74801"
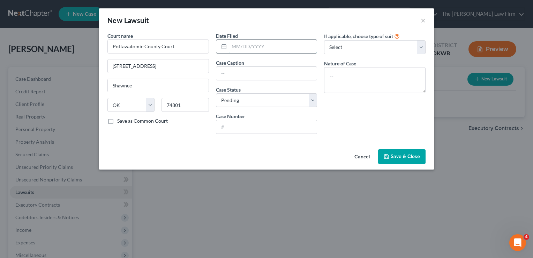
click at [261, 47] on input "text" at bounding box center [273, 46] width 88 height 13
type input "[DATE]"
paste input "COMMUNICATION FEDERAL CREDIT UNION VS. [PERSON_NAME]"
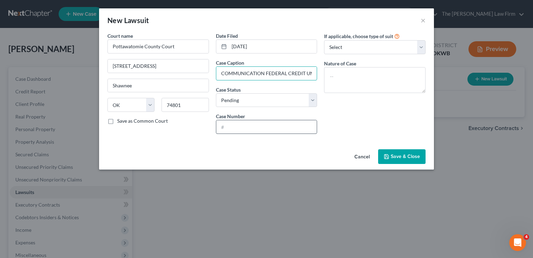
scroll to position [0, 64]
type input "COMMUNICATION FEDERAL CREDIT UNION VS. [PERSON_NAME]"
paste input "CJ-2025-00241"
type input "CJ-2025-00241"
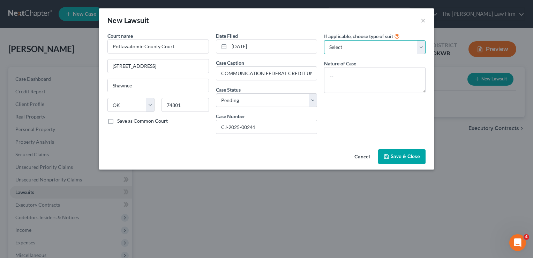
drag, startPoint x: 351, startPoint y: 47, endPoint x: 356, endPoint y: 55, distance: 9.5
click at [351, 47] on select "Select Repossession Garnishment Foreclosure Attached, Seized, Or Levied Other" at bounding box center [375, 47] width 102 height 14
select select "4"
click at [324, 40] on select "Select Repossession Garnishment Foreclosure Attached, Seized, Or Levied Other" at bounding box center [375, 47] width 102 height 14
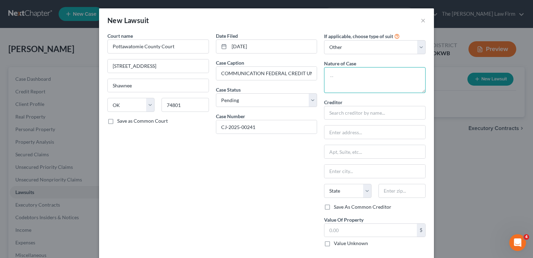
click at [352, 74] on textarea at bounding box center [375, 80] width 102 height 26
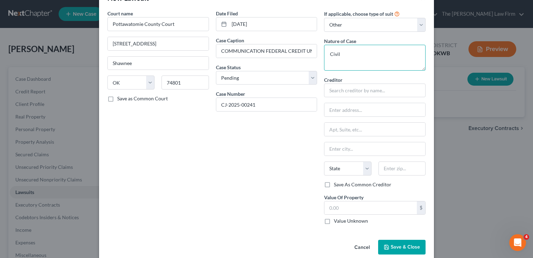
scroll to position [32, 0]
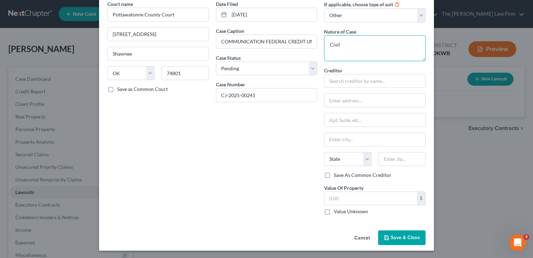
type textarea "Civil"
click at [411, 235] on span "Save & Close" at bounding box center [405, 237] width 29 height 6
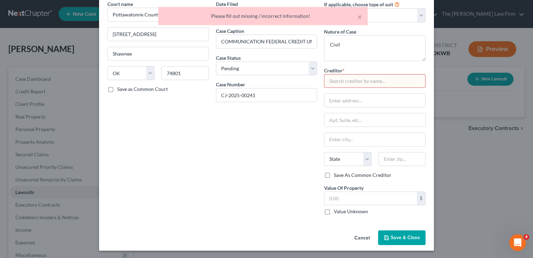
click at [348, 82] on input "text" at bounding box center [375, 81] width 102 height 14
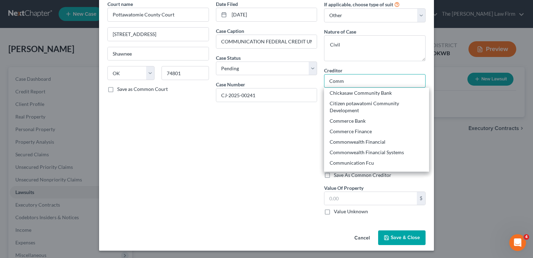
type input "Comm"
click at [396, 238] on span "Save & Close" at bounding box center [405, 237] width 29 height 6
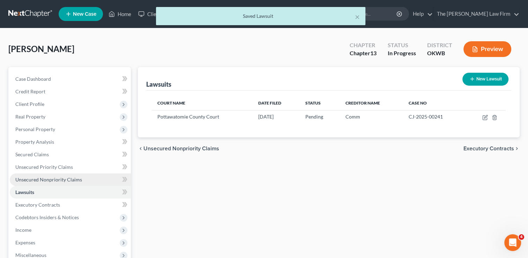
click at [58, 181] on span "Unsecured Nonpriority Claims" at bounding box center [48, 179] width 67 height 6
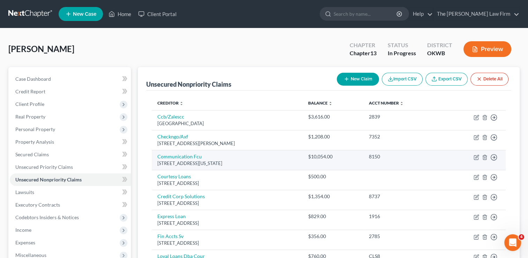
drag, startPoint x: 189, startPoint y: 167, endPoint x: 256, endPoint y: 166, distance: 66.3
click at [256, 166] on td "Communication Fcu [STREET_ADDRESS][US_STATE]" at bounding box center [227, 160] width 151 height 20
drag, startPoint x: 255, startPoint y: 165, endPoint x: 237, endPoint y: 162, distance: 18.8
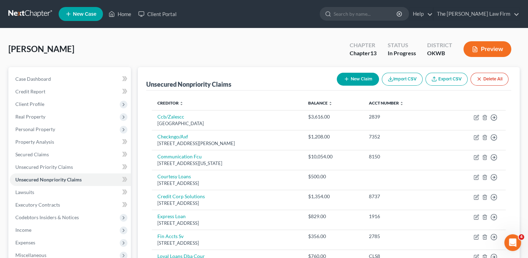
click at [138, 41] on div "[PERSON_NAME] Upgraded Chapter Chapter 13 Status In Progress District OKWB Prev…" at bounding box center [263, 52] width 511 height 30
click at [31, 192] on span "Lawsuits" at bounding box center [24, 192] width 19 height 6
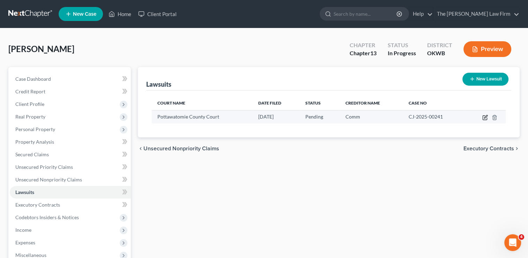
click at [484, 117] on icon "button" at bounding box center [485, 117] width 6 height 6
select select "37"
select select "0"
select select "4"
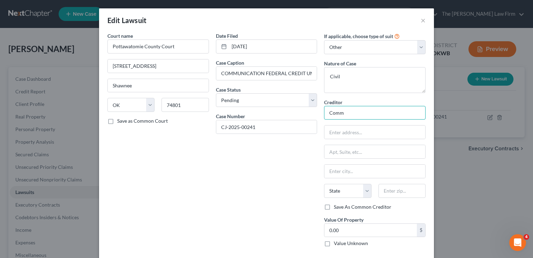
click at [352, 113] on input "Comm" at bounding box center [375, 113] width 102 height 14
type input "Communication FCU"
paste input "[STREET_ADDRESS][US_STATE]"
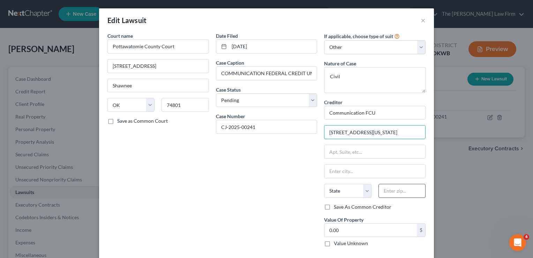
type input "[STREET_ADDRESS][US_STATE]"
click at [403, 192] on input "text" at bounding box center [402, 191] width 47 height 14
type input "73116"
click at [238, 197] on div "Date Filed [DATE] Case Caption COMMUNICATION FEDERAL CREDIT UNION VS. [PERSON_N…" at bounding box center [266, 142] width 109 height 220
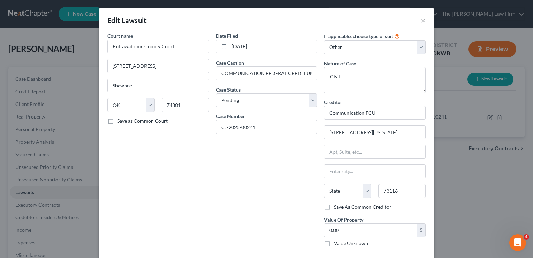
type input "[US_STATE][GEOGRAPHIC_DATA]"
select select "37"
drag, startPoint x: 375, startPoint y: 131, endPoint x: 455, endPoint y: 140, distance: 80.1
click at [455, 140] on div "Edit Lawsuit × Court name * Pottawatomie County Court [GEOGRAPHIC_DATA] [US_STA…" at bounding box center [266, 129] width 533 height 258
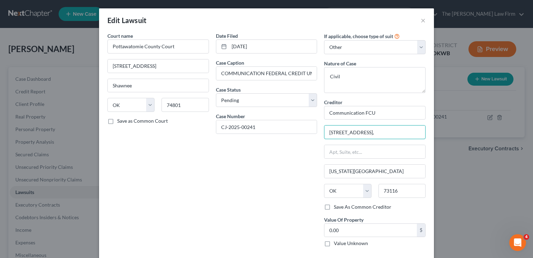
scroll to position [32, 0]
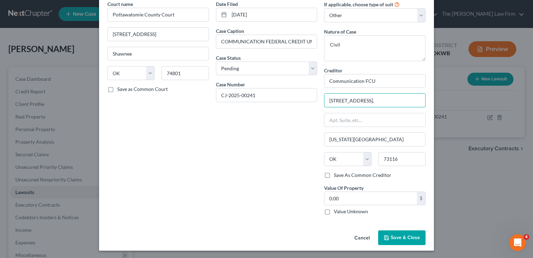
type input "[STREET_ADDRESS],"
click at [399, 237] on span "Save & Close" at bounding box center [405, 237] width 29 height 6
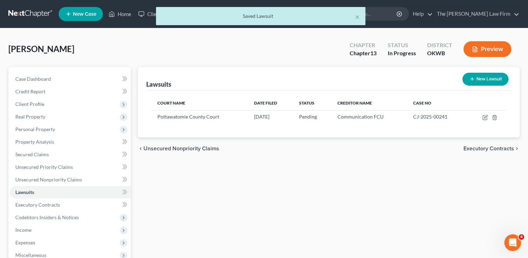
click at [490, 78] on button "New Lawsuit" at bounding box center [485, 79] width 46 height 13
select select "0"
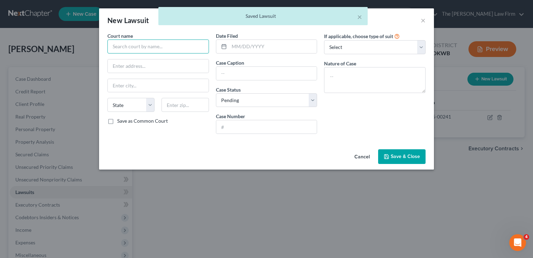
click at [162, 50] on input "text" at bounding box center [158, 46] width 102 height 14
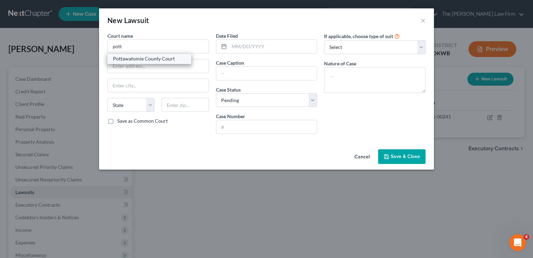
click at [147, 55] on div "Pottawatomie County Court" at bounding box center [149, 58] width 73 height 7
type input "Pottawatomie County Court"
type input "[STREET_ADDRESS]"
type input "Shawnee"
select select "37"
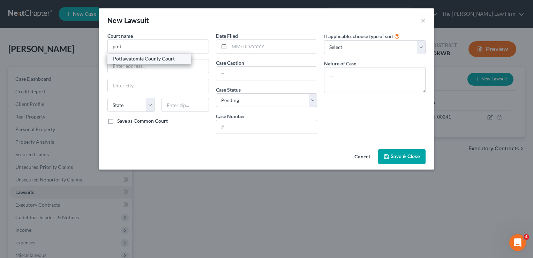
type input "74801"
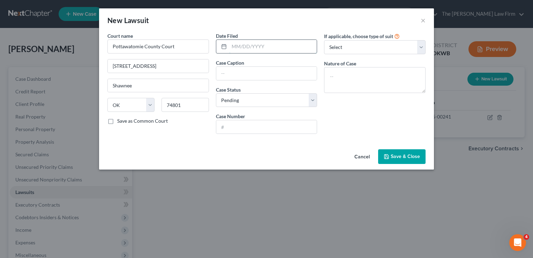
click at [254, 45] on input "text" at bounding box center [273, 46] width 88 height 13
type input "[DATE]"
paste input "EXPRESS LOAN, INC. VS. [PERSON_NAME]"
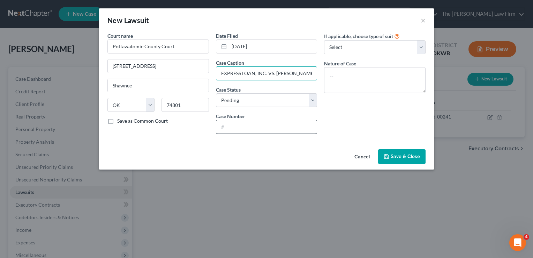
scroll to position [0, 8]
type input "EXPRESS LOAN, INC. VS. [PERSON_NAME]"
paste input "SC-2025-00290"
type input "SC-2025-00290"
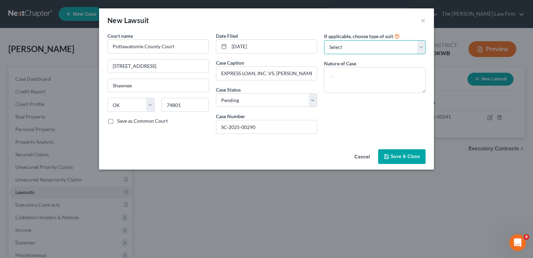
click at [359, 50] on select "Select Repossession Garnishment Foreclosure Attached, Seized, Or Levied Other" at bounding box center [375, 47] width 102 height 14
select select "4"
click at [324, 40] on select "Select Repossession Garnishment Foreclosure Attached, Seized, Or Levied Other" at bounding box center [375, 47] width 102 height 14
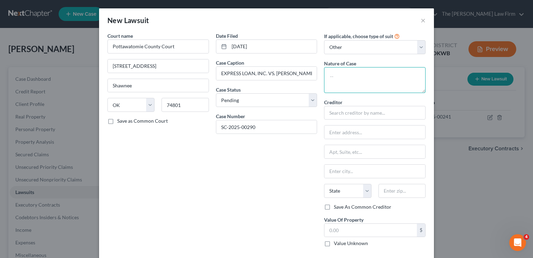
click at [349, 73] on textarea at bounding box center [375, 80] width 102 height 26
type textarea "Civil"
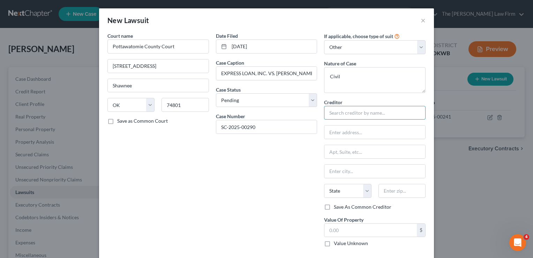
click at [357, 112] on input "text" at bounding box center [375, 113] width 102 height 14
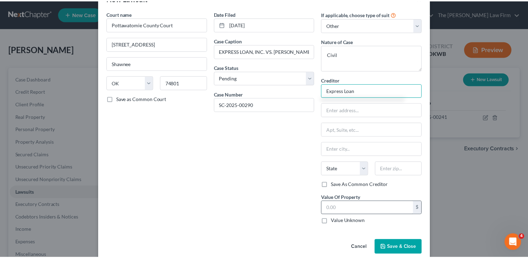
scroll to position [32, 0]
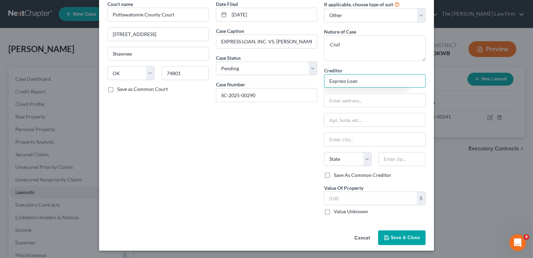
type input "Express Loan"
click at [408, 238] on span "Save & Close" at bounding box center [405, 237] width 29 height 6
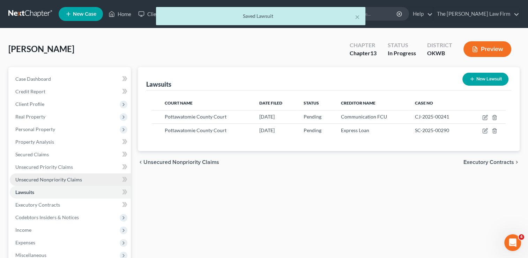
click at [51, 178] on span "Unsecured Nonpriority Claims" at bounding box center [48, 179] width 67 height 6
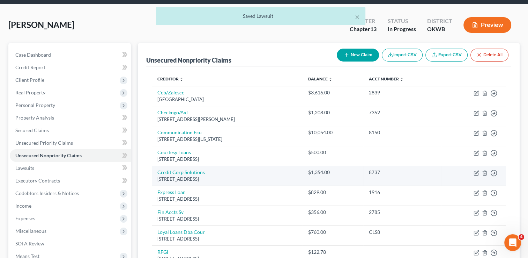
scroll to position [35, 0]
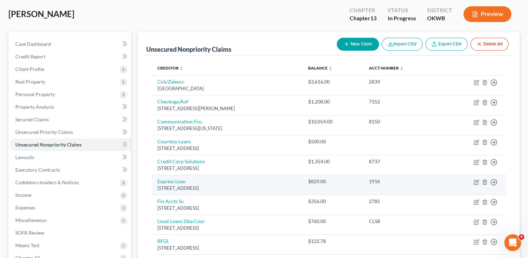
drag, startPoint x: 158, startPoint y: 188, endPoint x: 222, endPoint y: 191, distance: 63.9
click at [222, 191] on td "Express Loan [STREET_ADDRESS]" at bounding box center [227, 184] width 151 height 20
drag, startPoint x: 222, startPoint y: 191, endPoint x: 214, endPoint y: 187, distance: 9.2
copy div "[STREET_ADDRESS]"
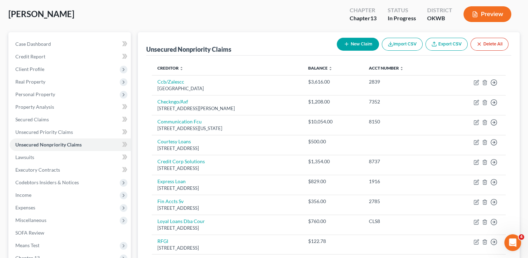
click at [160, 22] on div "[PERSON_NAME] Upgraded Chapter Chapter 13 Status In Progress District OKWB Prev…" at bounding box center [263, 17] width 511 height 30
click at [25, 157] on span "Lawsuits" at bounding box center [24, 157] width 19 height 6
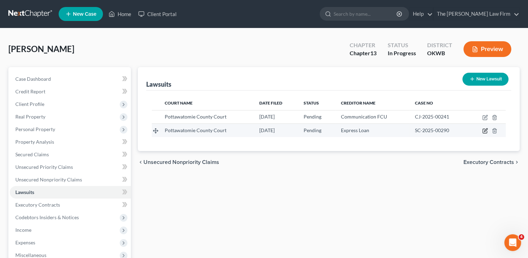
click at [485, 129] on icon "button" at bounding box center [485, 131] width 6 height 6
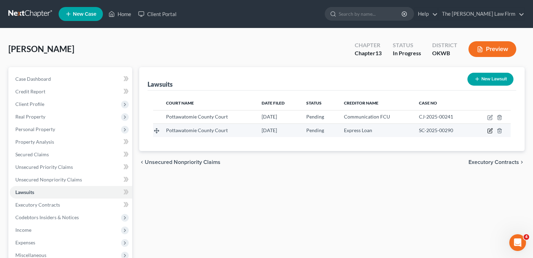
select select "37"
select select "0"
select select "4"
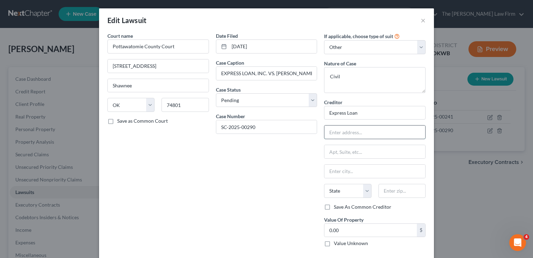
paste input "[STREET_ADDRESS]"
type input "[STREET_ADDRESS]"
click at [392, 189] on input "text" at bounding box center [402, 191] width 47 height 14
type input "74801"
click at [403, 130] on input "[STREET_ADDRESS]" at bounding box center [375, 131] width 101 height 13
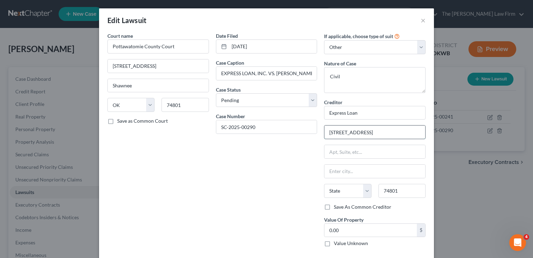
type input "Shawnee"
select select "37"
drag, startPoint x: 401, startPoint y: 132, endPoint x: 359, endPoint y: 136, distance: 42.7
click at [352, 133] on input "[STREET_ADDRESS]" at bounding box center [375, 131] width 101 height 13
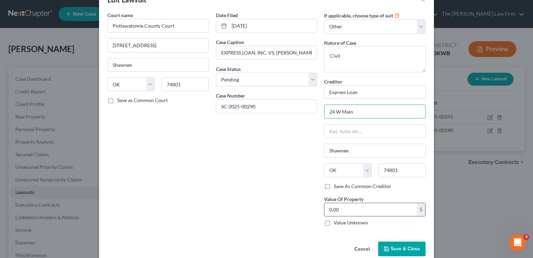
scroll to position [32, 0]
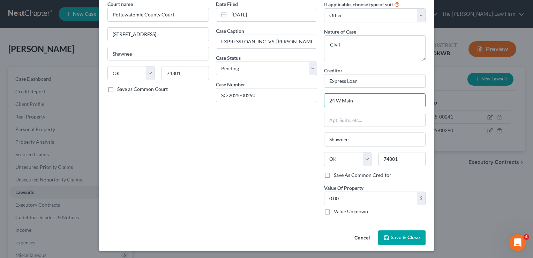
type input "24 W Main"
click at [393, 243] on button "Save & Close" at bounding box center [401, 237] width 47 height 15
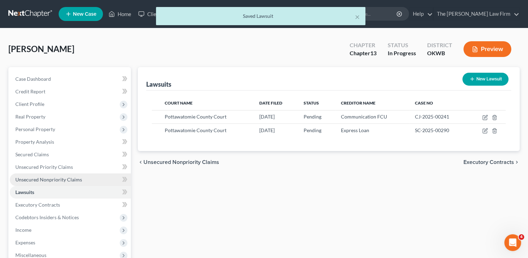
click at [51, 183] on link "Unsecured Nonpriority Claims" at bounding box center [70, 179] width 121 height 13
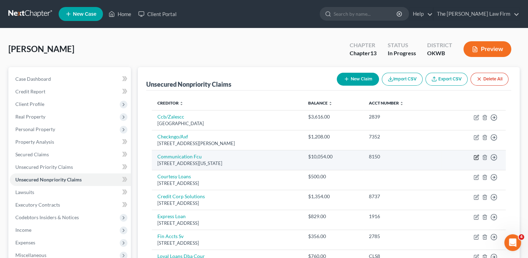
click at [475, 157] on icon "button" at bounding box center [476, 157] width 6 height 6
select select "37"
select select "0"
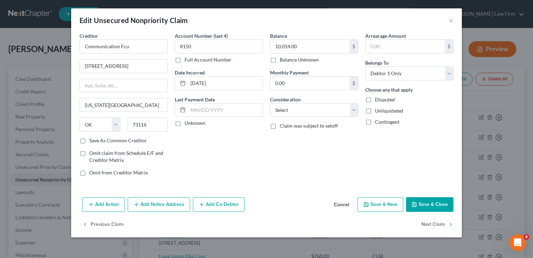
click at [138, 206] on icon "button" at bounding box center [137, 204] width 6 height 6
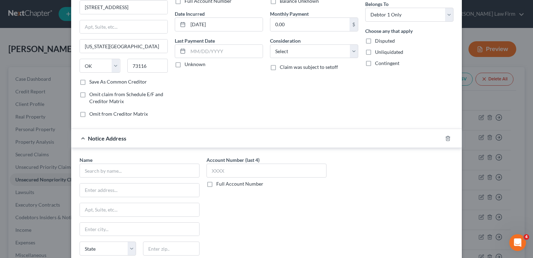
scroll to position [70, 0]
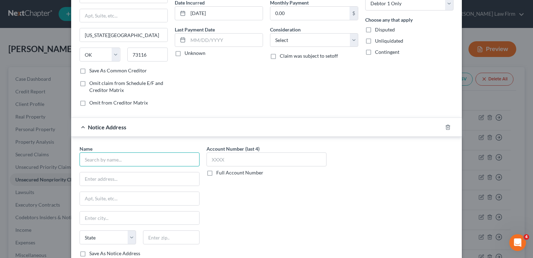
click at [119, 158] on input "text" at bounding box center [140, 159] width 120 height 14
paste input "[PERSON_NAME]"
type input "[PERSON_NAME]"
click at [137, 177] on input "text" at bounding box center [139, 178] width 119 height 13
paste input "[STREET_ADDRESS]"
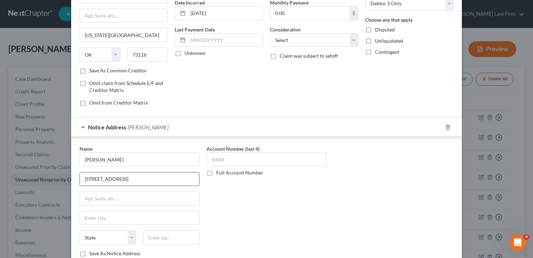
drag, startPoint x: 169, startPoint y: 176, endPoint x: 136, endPoint y: 175, distance: 32.8
click at [136, 175] on input "[STREET_ADDRESS]" at bounding box center [139, 178] width 119 height 13
type input "[STREET_ADDRESS]"
paste input "SUITE 1400"
type input "SUITE 1400"
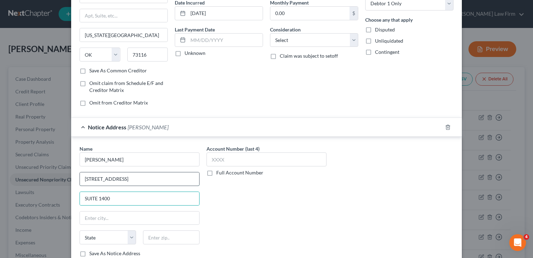
click at [170, 174] on input "[STREET_ADDRESS]" at bounding box center [139, 178] width 119 height 13
type input "1900 NW EXPRESSWAY"
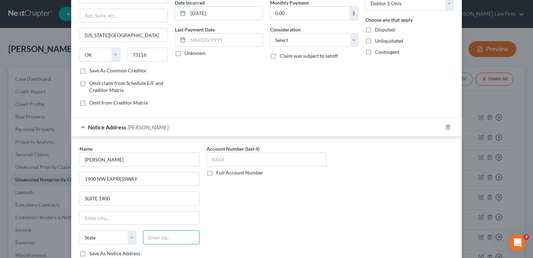
click at [180, 236] on input "text" at bounding box center [171, 237] width 57 height 14
type input "73116"
click at [301, 200] on div "Account Number (last 4) Full Account Number" at bounding box center [266, 203] width 127 height 117
type input "[US_STATE][GEOGRAPHIC_DATA]"
select select "37"
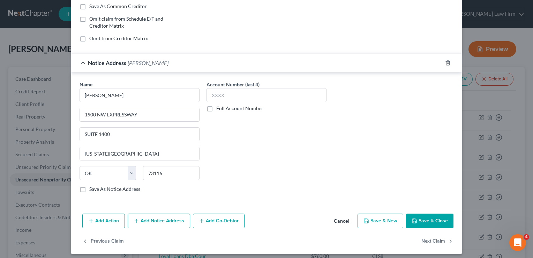
scroll to position [137, 0]
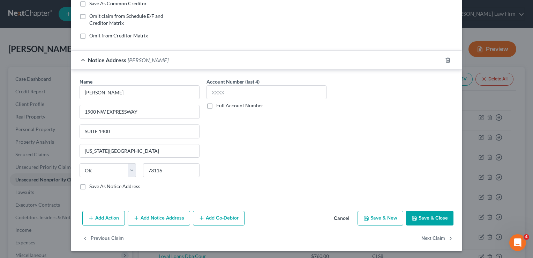
click at [103, 217] on button "Add Action" at bounding box center [103, 217] width 43 height 15
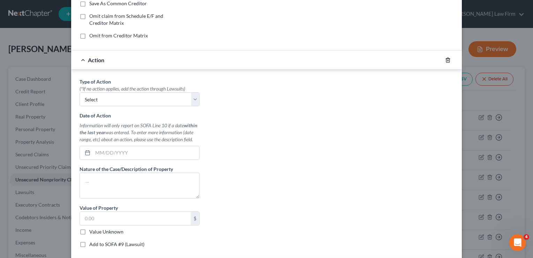
drag, startPoint x: 446, startPoint y: 59, endPoint x: 442, endPoint y: 61, distance: 4.4
click at [446, 59] on icon "button" at bounding box center [448, 60] width 6 height 6
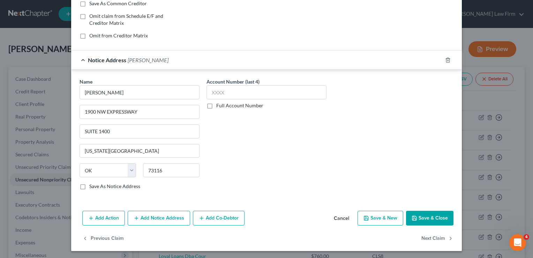
click at [435, 220] on button "Save & Close" at bounding box center [429, 217] width 47 height 15
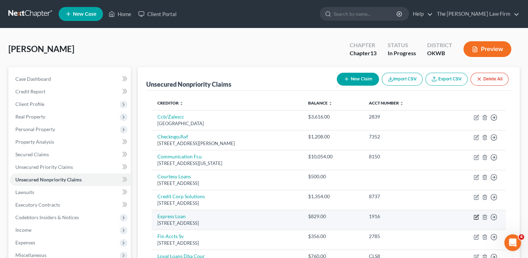
click at [476, 217] on icon "button" at bounding box center [476, 217] width 6 height 6
select select "37"
select select "0"
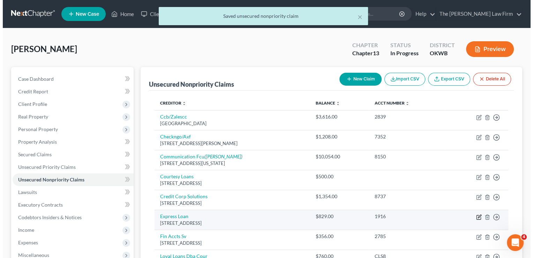
scroll to position [105, 0]
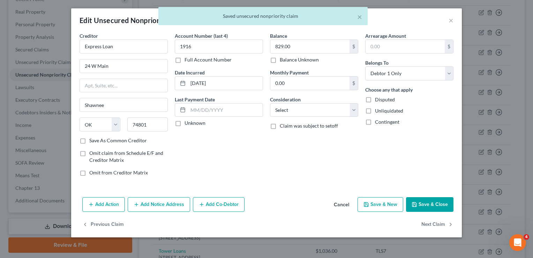
click at [149, 202] on button "Add Notice Address" at bounding box center [159, 204] width 62 height 15
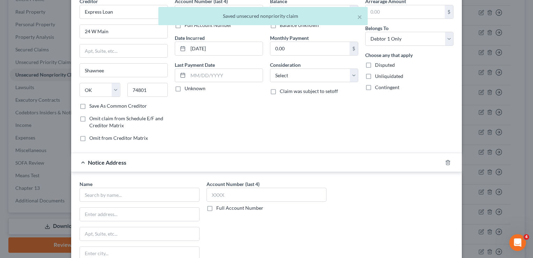
scroll to position [35, 0]
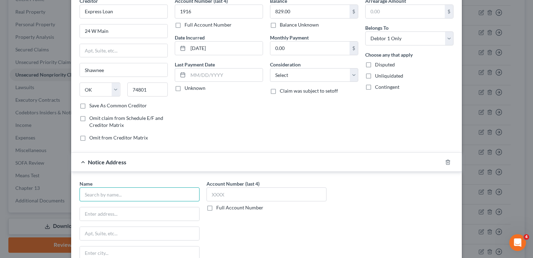
drag, startPoint x: 117, startPoint y: 192, endPoint x: 126, endPoint y: 189, distance: 9.9
click at [117, 192] on input "text" at bounding box center [140, 194] width 120 height 14
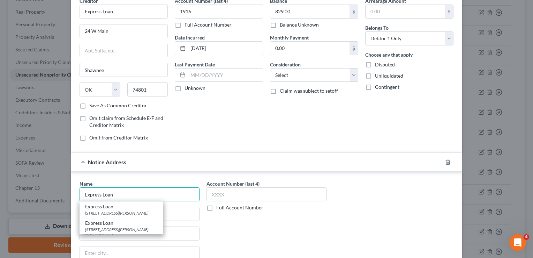
type input "Express Loan"
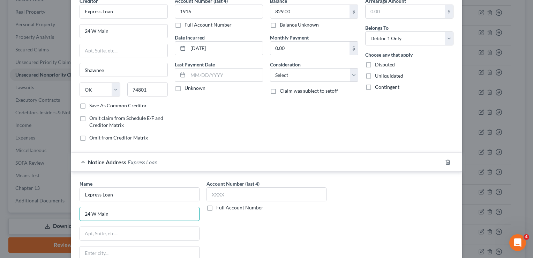
type input "24 W Main"
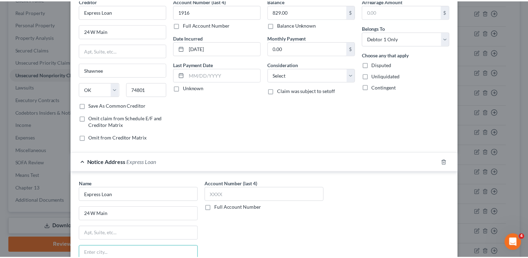
scroll to position [137, 0]
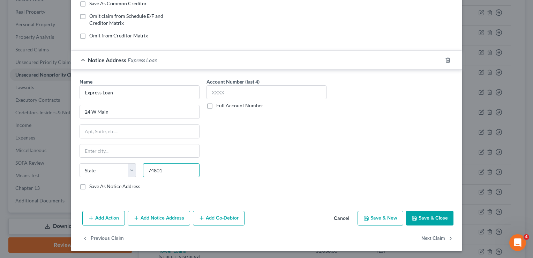
type input "74801"
click at [235, 183] on div "Account Number (last 4) Full Account Number" at bounding box center [266, 136] width 127 height 117
type input "Shawnee"
select select "37"
click at [419, 211] on button "Save & Close" at bounding box center [429, 217] width 47 height 15
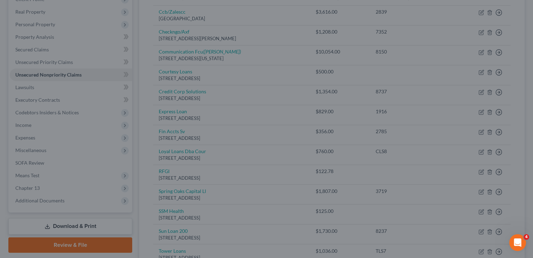
type input "0"
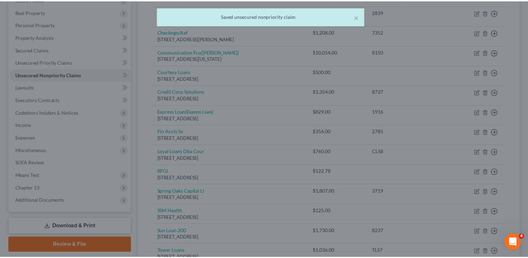
scroll to position [0, 0]
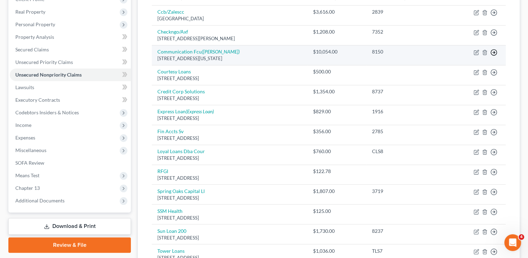
click at [494, 51] on polyline "button" at bounding box center [494, 52] width 1 height 2
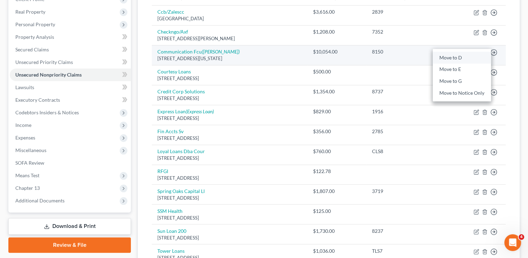
click at [463, 58] on link "Move to D" at bounding box center [462, 58] width 58 height 12
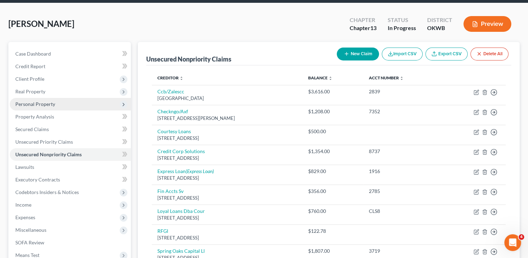
scroll to position [35, 0]
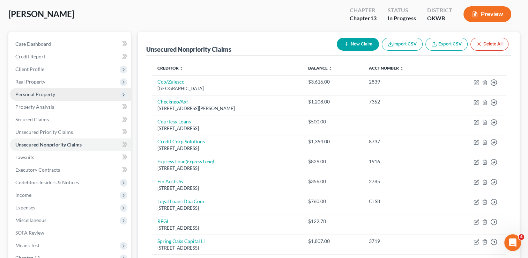
click at [45, 95] on span "Personal Property" at bounding box center [35, 94] width 40 height 6
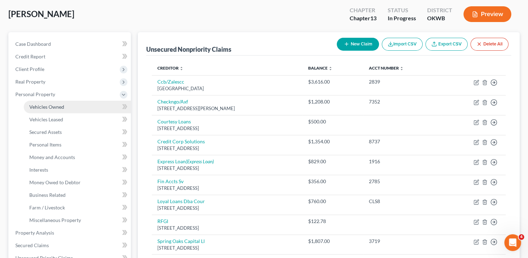
click at [55, 105] on span "Vehicles Owned" at bounding box center [46, 107] width 35 height 6
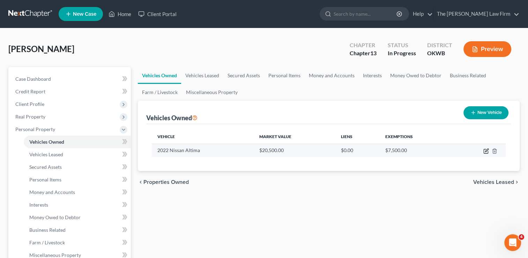
click at [484, 150] on icon "button" at bounding box center [486, 151] width 6 height 6
select select "0"
select select "4"
select select "0"
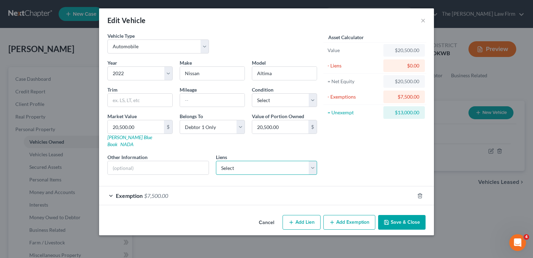
click at [233, 161] on select "Select Communication Fcu - $10,054.00" at bounding box center [267, 168] width 102 height 14
select select "37"
select select "0"
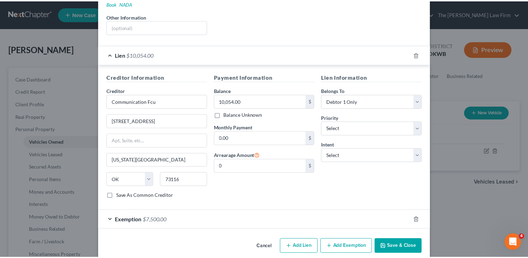
scroll to position [141, 0]
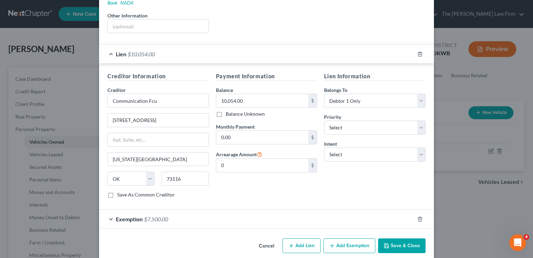
click at [401, 238] on button "Save & Close" at bounding box center [401, 245] width 47 height 15
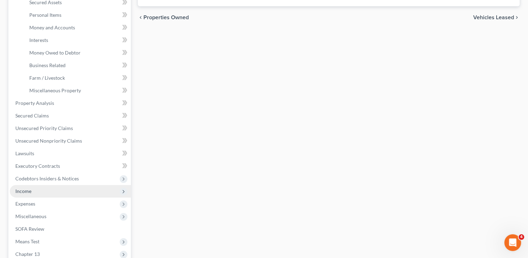
scroll to position [174, 0]
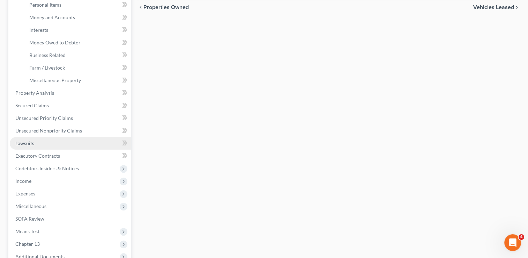
drag, startPoint x: 25, startPoint y: 142, endPoint x: 76, endPoint y: 142, distance: 50.9
click at [25, 142] on span "Lawsuits" at bounding box center [24, 143] width 19 height 6
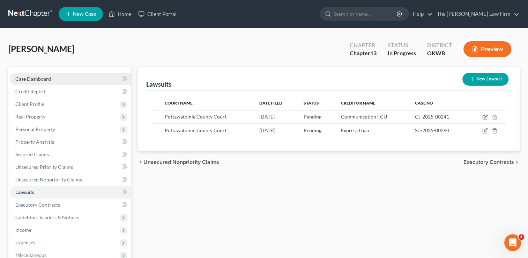
click at [55, 78] on link "Case Dashboard" at bounding box center [70, 79] width 121 height 13
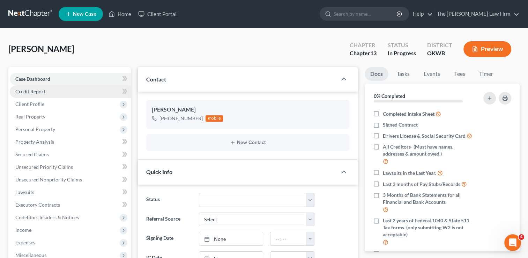
click at [55, 91] on link "Credit Report" at bounding box center [70, 91] width 121 height 13
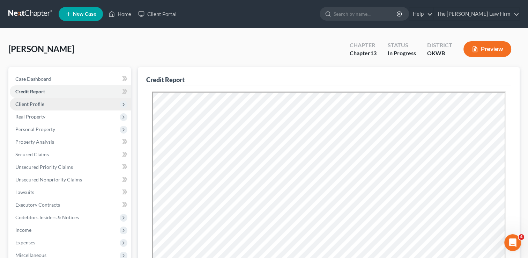
click at [50, 105] on span "Client Profile" at bounding box center [70, 104] width 121 height 13
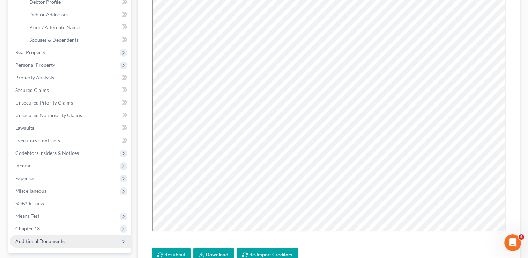
scroll to position [174, 0]
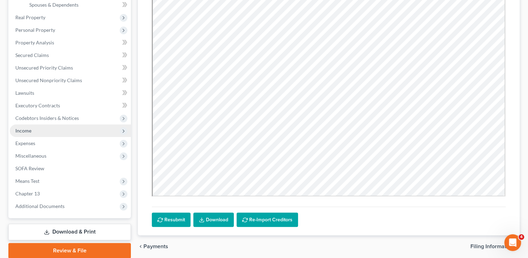
click at [30, 130] on span "Income" at bounding box center [23, 130] width 16 height 6
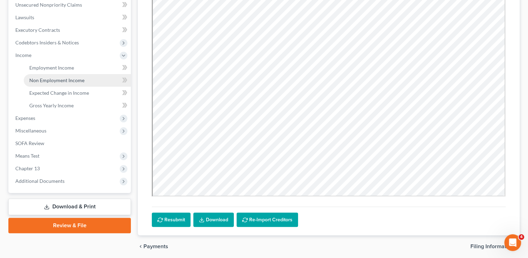
click at [63, 78] on span "Non Employment Income" at bounding box center [56, 80] width 55 height 6
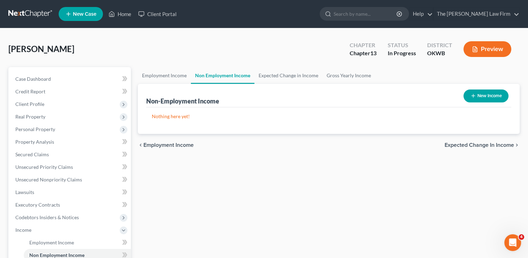
click at [491, 97] on button "New Income" at bounding box center [485, 95] width 45 height 13
select select "0"
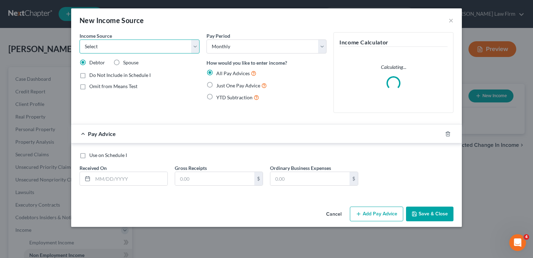
click at [137, 49] on select "Select Unemployment Disability (from employer) Pension Retirement Social Securi…" at bounding box center [140, 46] width 120 height 14
select select "4"
click at [80, 39] on select "Select Unemployment Disability (from employer) Pension Retirement Social Securi…" at bounding box center [140, 46] width 120 height 14
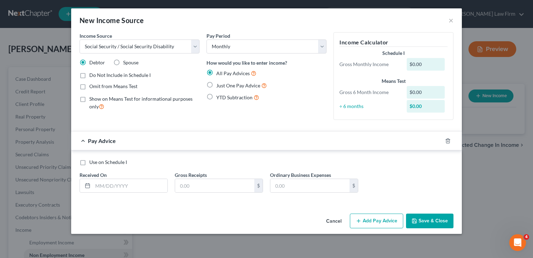
click at [216, 82] on label "Just One Pay Advice" at bounding box center [241, 85] width 51 height 8
click at [219, 82] on input "Just One Pay Advice" at bounding box center [221, 83] width 5 height 5
radio input "true"
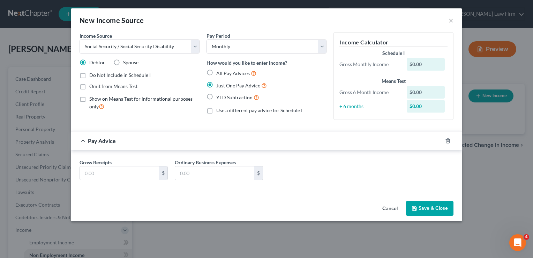
click at [425, 212] on button "Save & Close" at bounding box center [429, 208] width 47 height 15
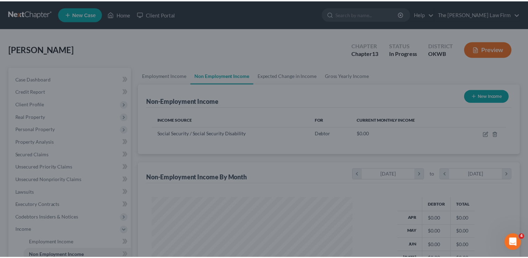
scroll to position [124, 215]
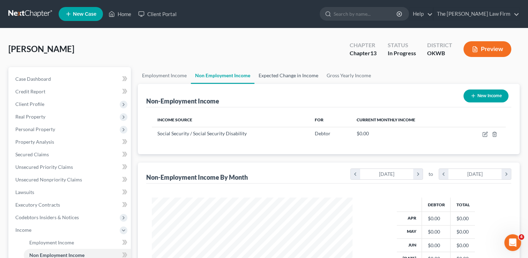
click at [281, 76] on link "Expected Change in Income" at bounding box center [288, 75] width 68 height 17
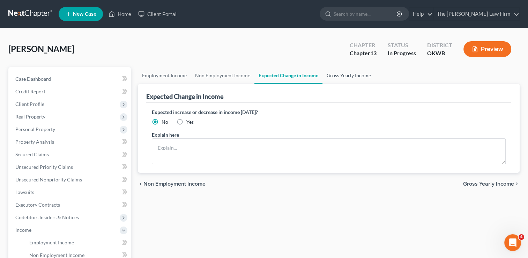
click at [343, 74] on link "Gross Yearly Income" at bounding box center [348, 75] width 53 height 17
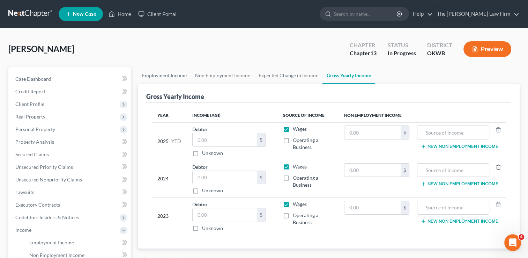
click at [293, 129] on label "Wages" at bounding box center [300, 128] width 14 height 7
click at [296, 129] on input "Wages" at bounding box center [298, 127] width 5 height 5
checkbox input "false"
click at [293, 166] on label "Wages" at bounding box center [300, 166] width 14 height 7
click at [296, 166] on input "Wages" at bounding box center [298, 165] width 5 height 5
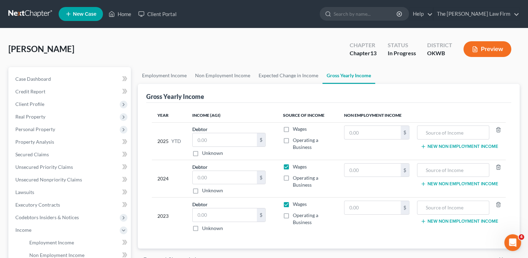
checkbox input "false"
click at [293, 201] on label "Wages" at bounding box center [300, 203] width 14 height 7
click at [296, 201] on input "Wages" at bounding box center [298, 202] width 5 height 5
checkbox input "false"
click at [448, 132] on input "text" at bounding box center [453, 132] width 65 height 13
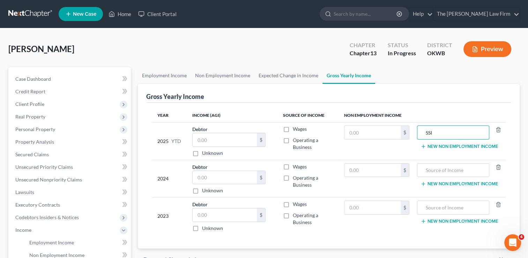
type input "SSI"
click at [444, 97] on div "Gross Yearly Income" at bounding box center [328, 93] width 365 height 19
click at [219, 178] on input "text" at bounding box center [225, 177] width 64 height 13
type input "0"
click at [237, 213] on input "text" at bounding box center [225, 214] width 64 height 13
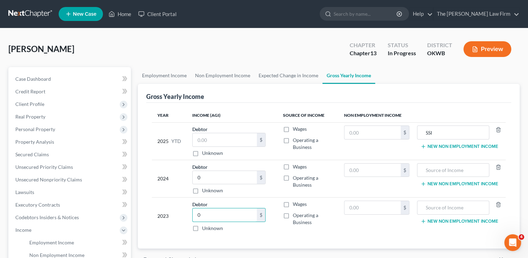
type input "0"
click at [266, 228] on div "Debtor 0.00 $ Unknown Balance Undetermined 0 $ Unknown" at bounding box center [231, 215] width 79 height 31
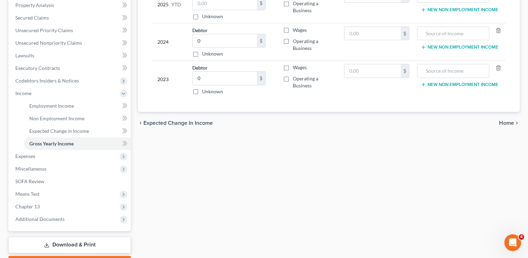
scroll to position [140, 0]
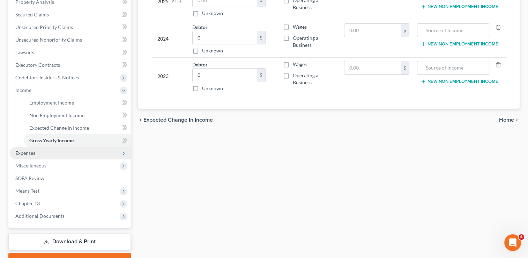
click at [36, 151] on span "Expenses" at bounding box center [70, 153] width 121 height 13
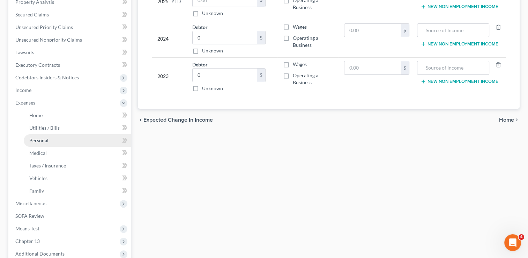
click at [43, 137] on span "Personal" at bounding box center [38, 140] width 19 height 6
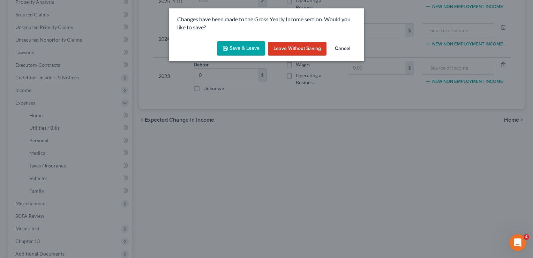
click at [243, 48] on button "Save & Leave" at bounding box center [241, 48] width 48 height 15
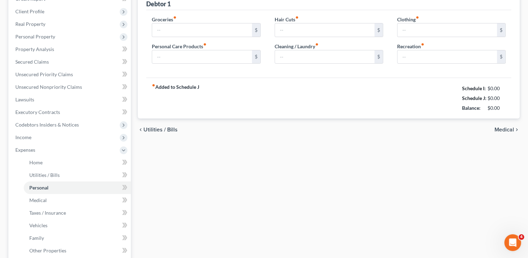
scroll to position [24, 0]
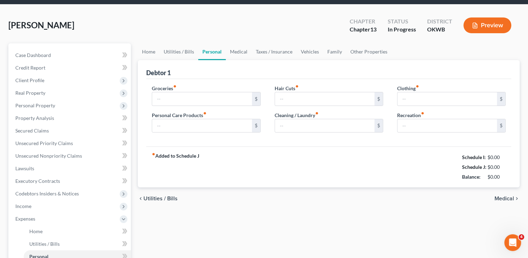
type input "0.00"
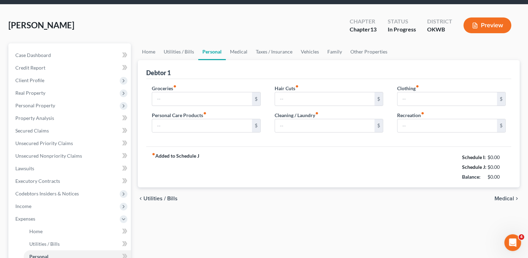
type input "0.00"
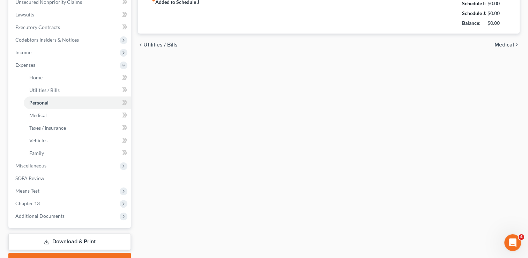
scroll to position [209, 0]
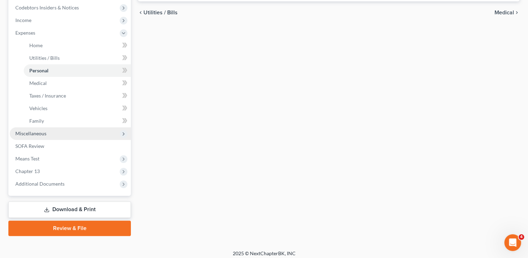
click at [33, 130] on span "Miscellaneous" at bounding box center [30, 133] width 31 height 6
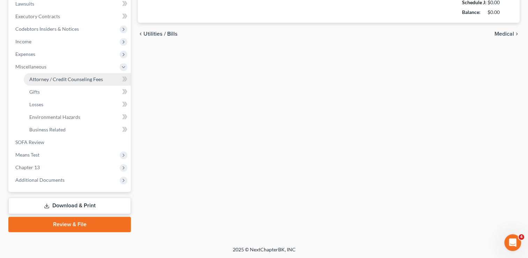
click at [64, 82] on span "Attorney / Credit Counseling Fees" at bounding box center [66, 79] width 74 height 6
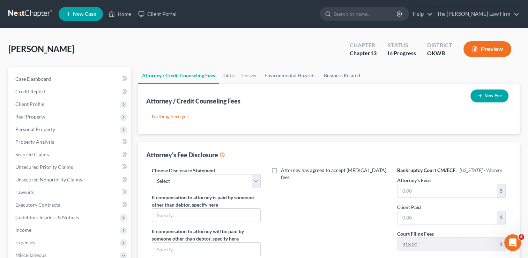
click at [482, 97] on icon "button" at bounding box center [480, 96] width 6 height 6
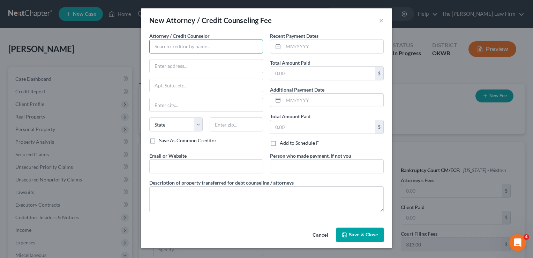
click at [193, 47] on input "text" at bounding box center [206, 46] width 114 height 14
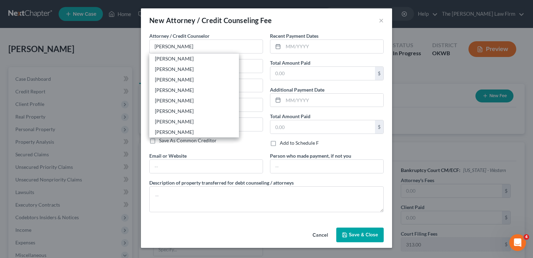
click at [161, 57] on div "[PERSON_NAME]" at bounding box center [194, 58] width 79 height 7
type input "[PERSON_NAME]"
type input "116 [PERSON_NAME]"
type input "Shawnee"
select select "37"
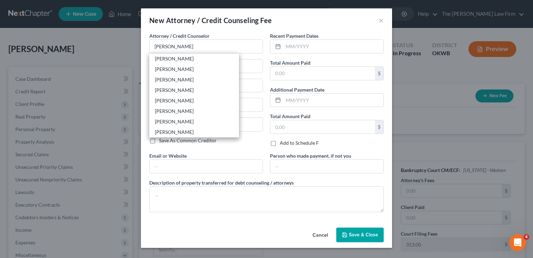
type input "74801"
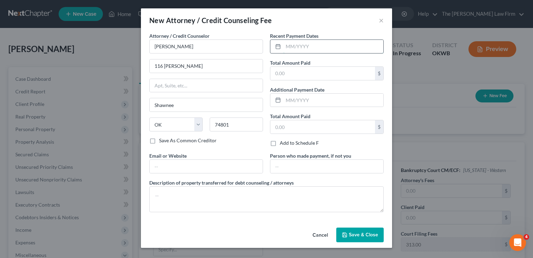
click at [302, 47] on input "text" at bounding box center [333, 46] width 100 height 13
type input "[DATE]"
click at [324, 72] on input "text" at bounding box center [322, 73] width 105 height 13
type input "1,000"
click at [352, 233] on span "Save & Close" at bounding box center [363, 234] width 29 height 6
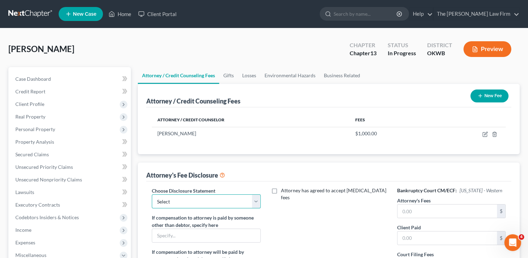
click at [190, 197] on select "Select Attorney" at bounding box center [206, 201] width 109 height 14
select select "0"
click at [152, 194] on select "Select Attorney" at bounding box center [206, 201] width 109 height 14
click at [431, 210] on input "text" at bounding box center [446, 210] width 99 height 13
click at [419, 238] on input "text" at bounding box center [446, 237] width 99 height 13
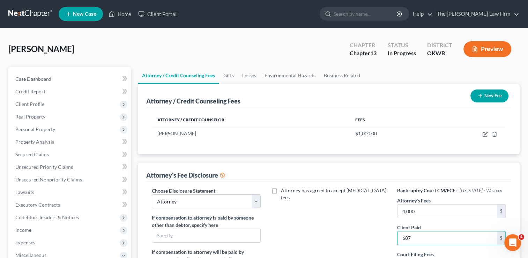
click at [357, 241] on div "Attorney has agreed to accept [MEDICAL_DATA] fees" at bounding box center [329, 251] width 122 height 129
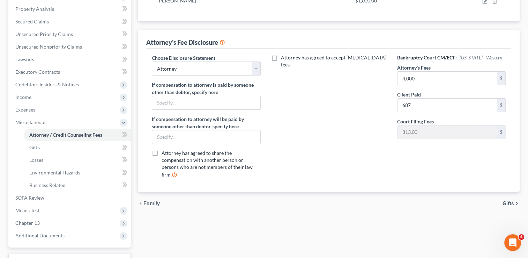
scroll to position [188, 0]
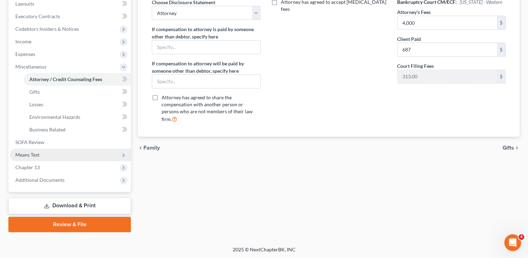
click at [36, 154] on span "Means Test" at bounding box center [27, 154] width 24 height 6
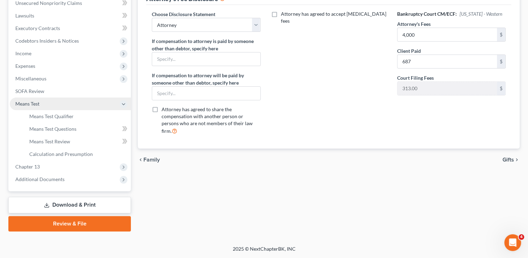
scroll to position [176, 0]
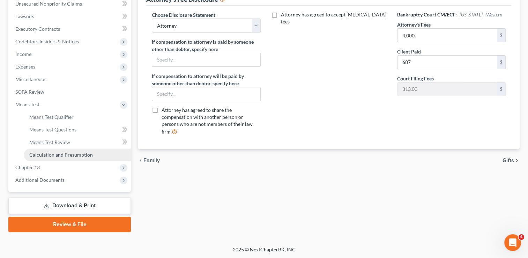
click at [60, 155] on span "Calculation and Presumption" at bounding box center [61, 154] width 64 height 6
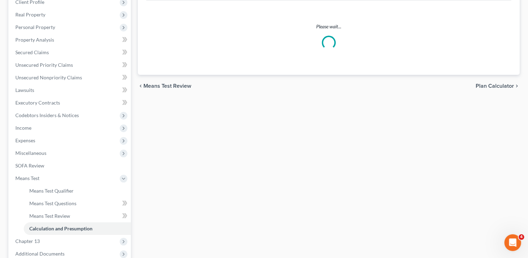
scroll to position [140, 0]
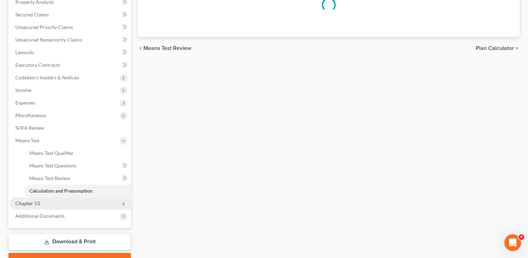
click at [32, 203] on span "Chapter 13" at bounding box center [27, 203] width 24 height 6
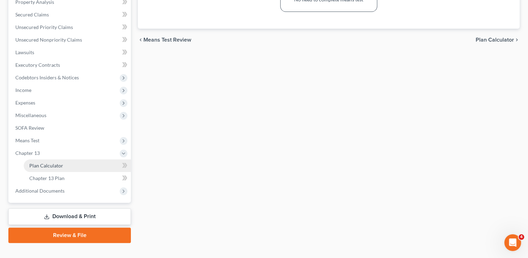
click at [51, 167] on span "Plan Calculator" at bounding box center [46, 165] width 34 height 6
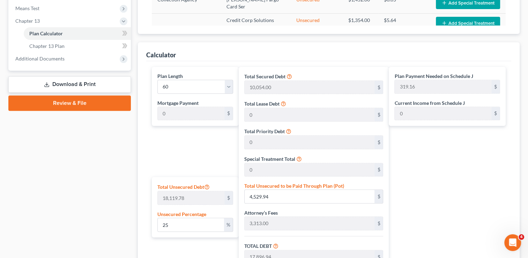
scroll to position [314, 0]
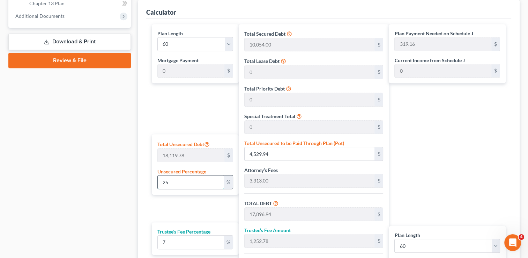
click at [172, 182] on input "25" at bounding box center [191, 181] width 66 height 13
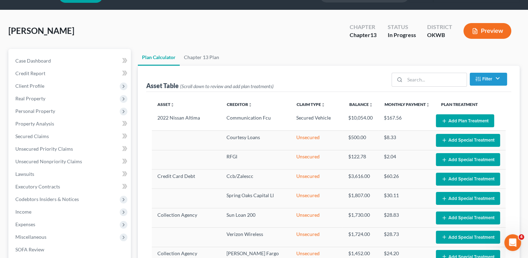
scroll to position [0, 0]
